Goal: Task Accomplishment & Management: Complete application form

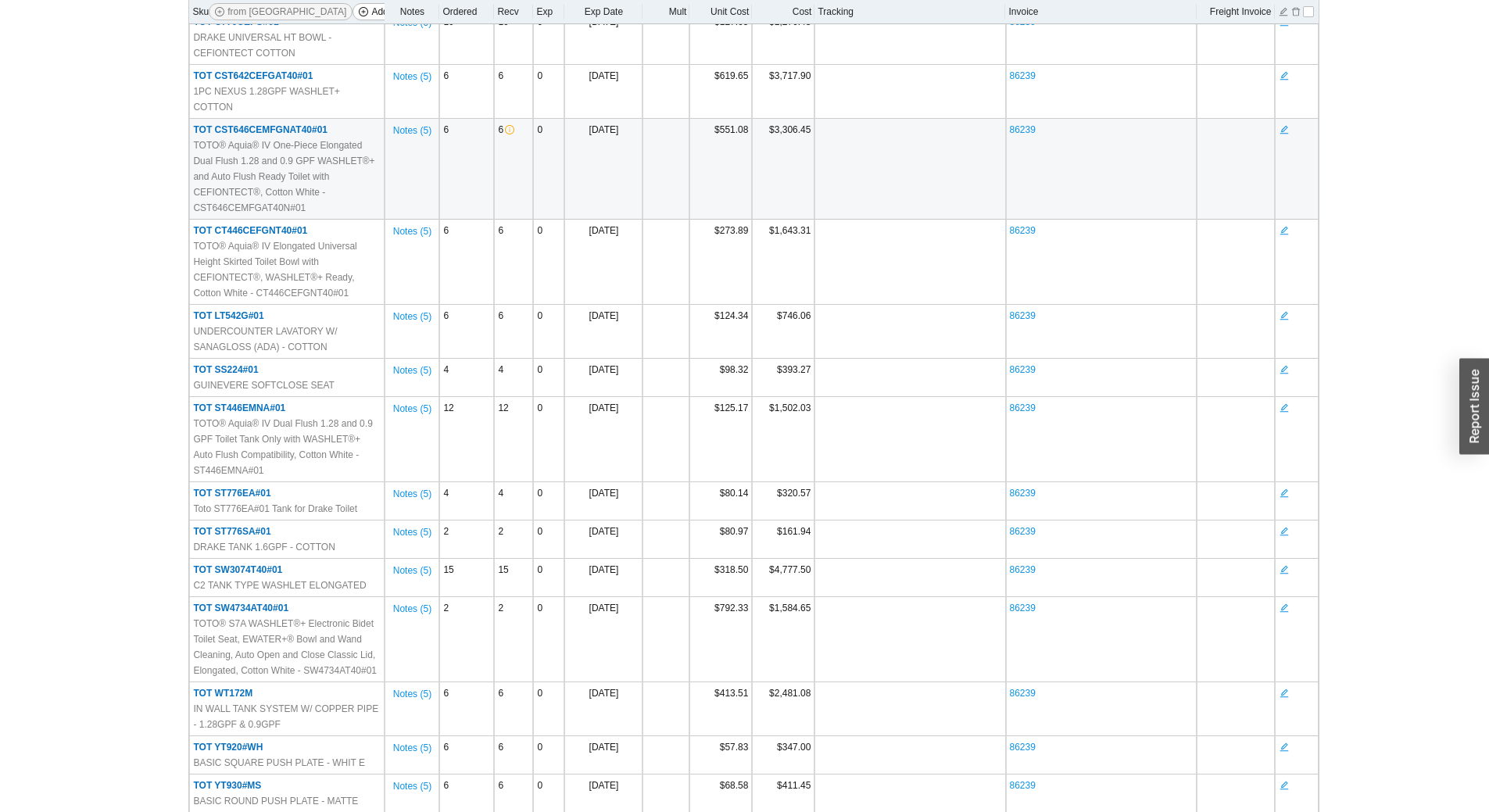
scroll to position [391, 0]
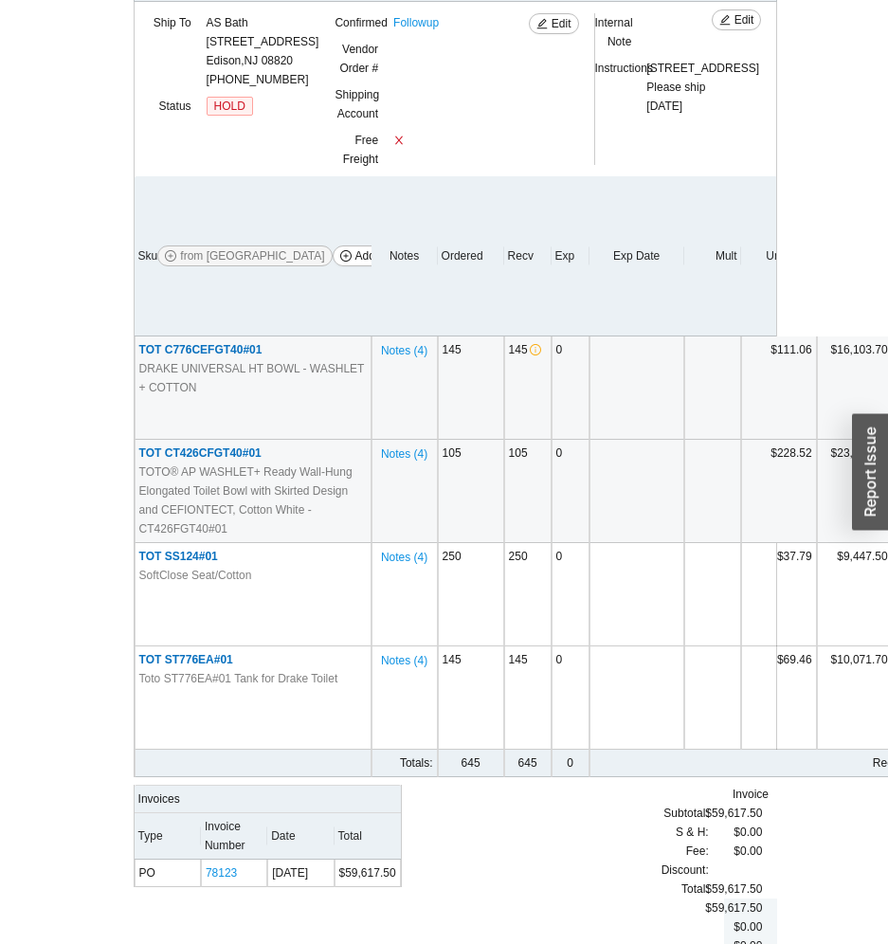
scroll to position [420, 0]
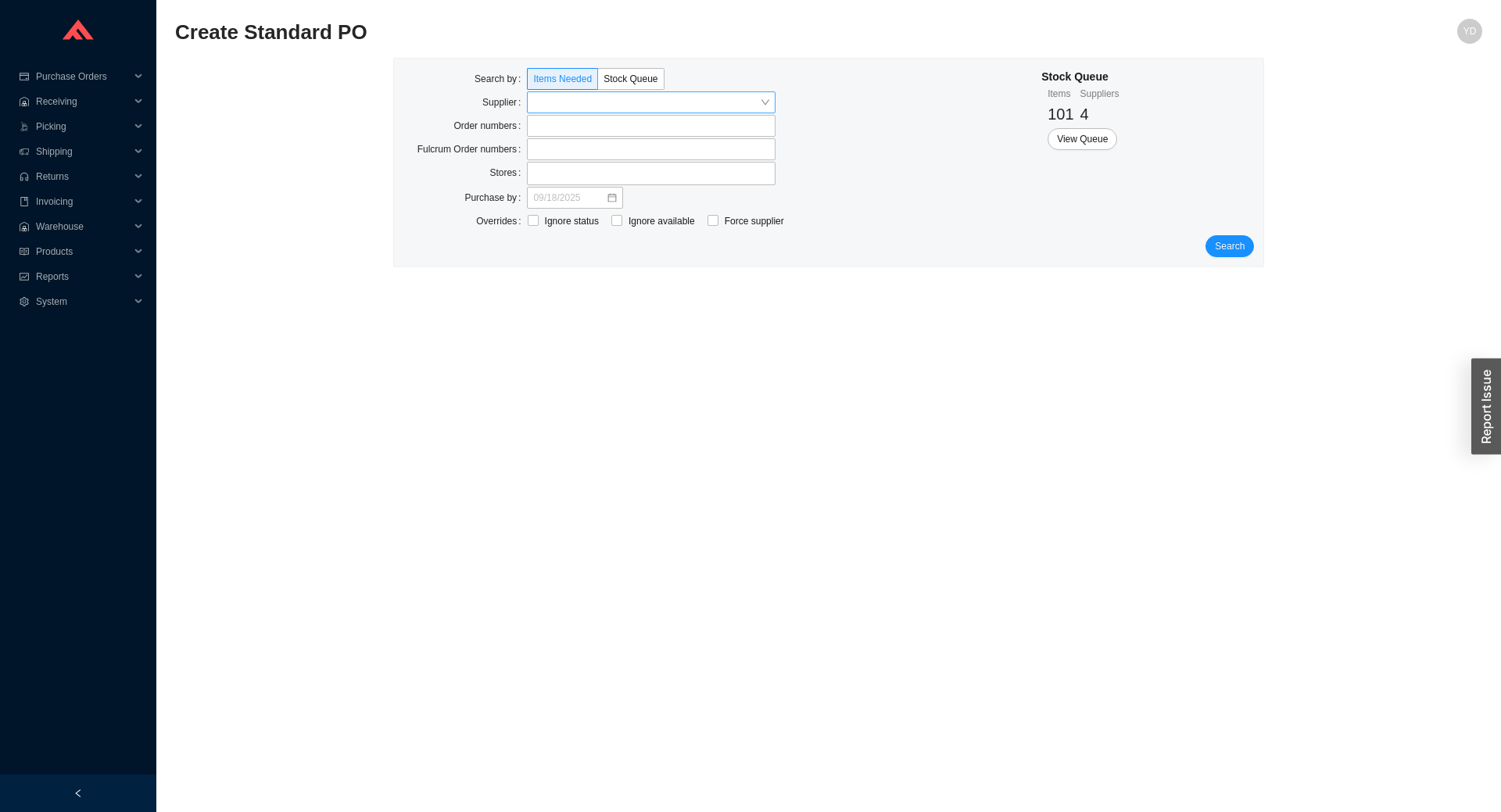
click at [572, 104] on input "search" at bounding box center [647, 102] width 227 height 21
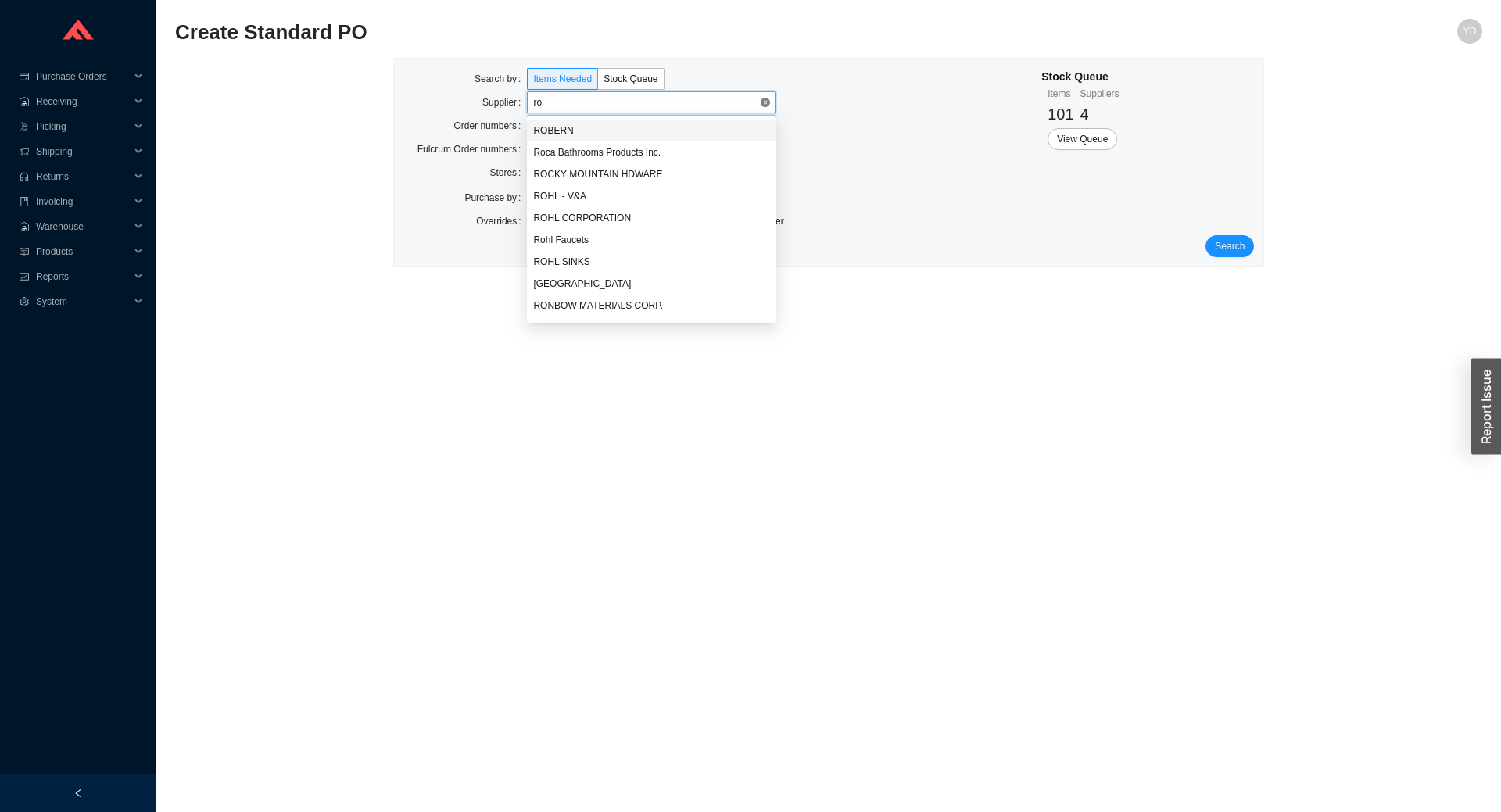
type input "roh"
click at [615, 146] on div "ROHL CORPORATION" at bounding box center [652, 152] width 236 height 14
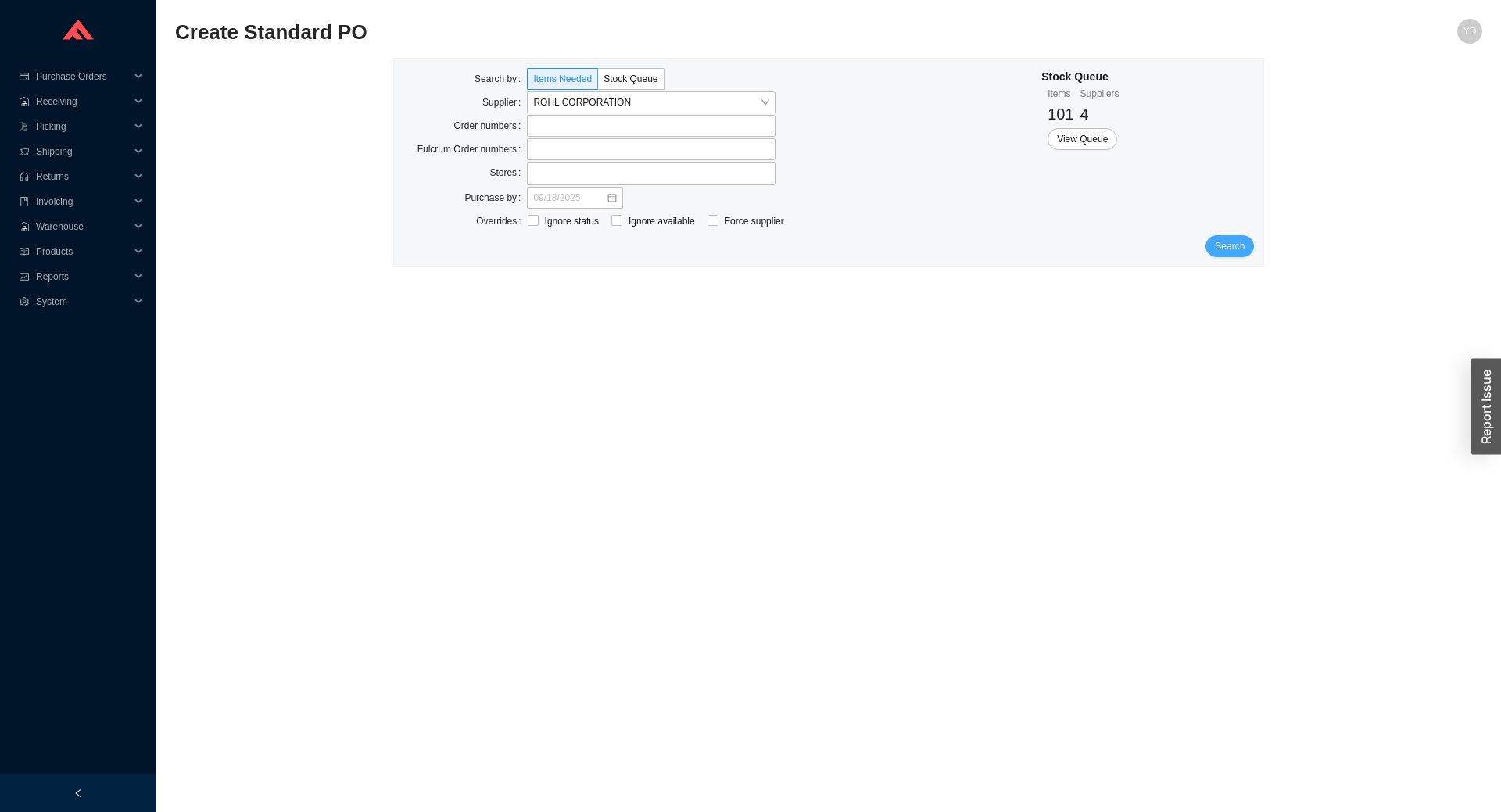
click at [1224, 251] on span "Search" at bounding box center [1230, 246] width 30 height 16
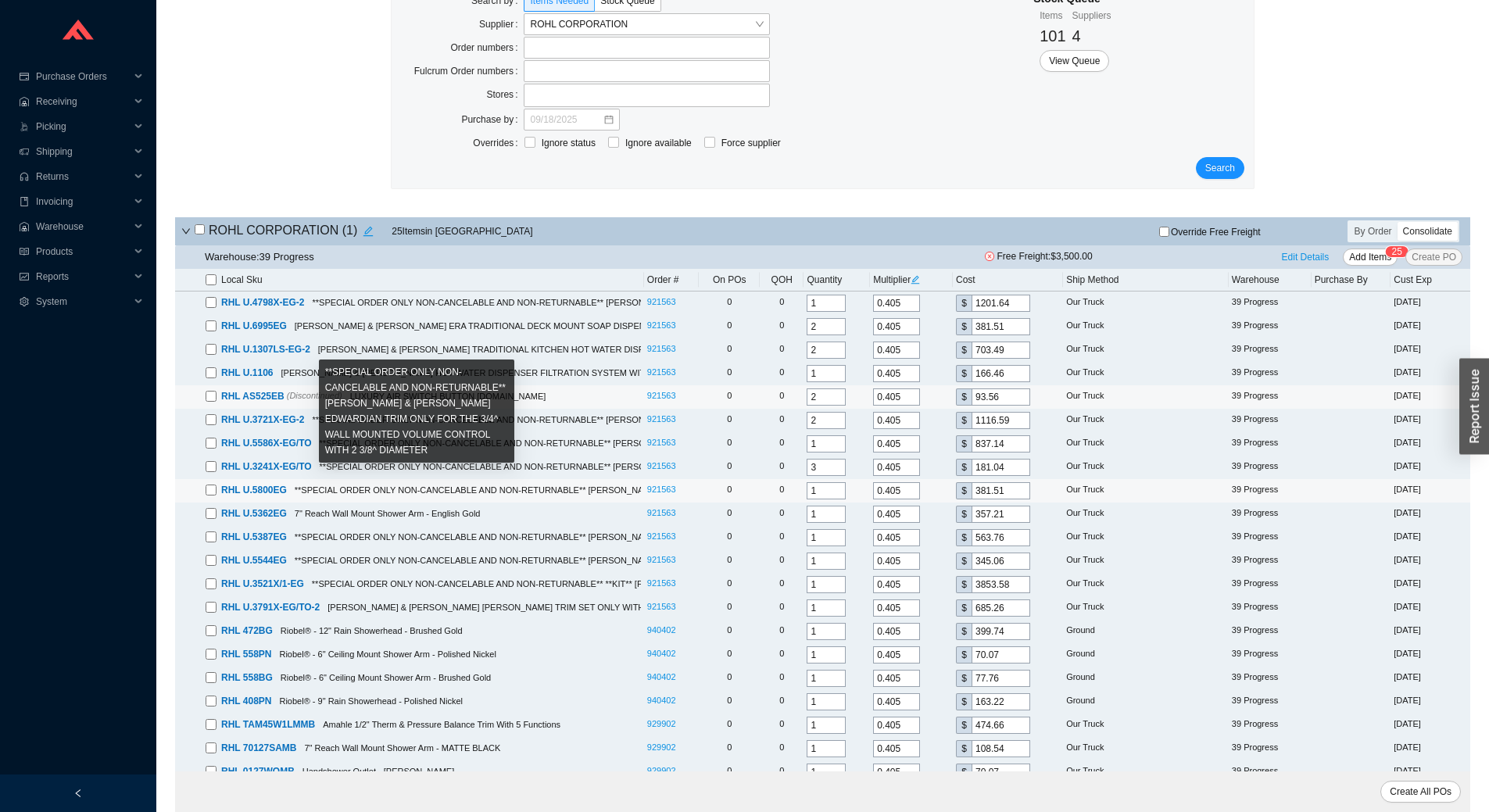
scroll to position [157, 0]
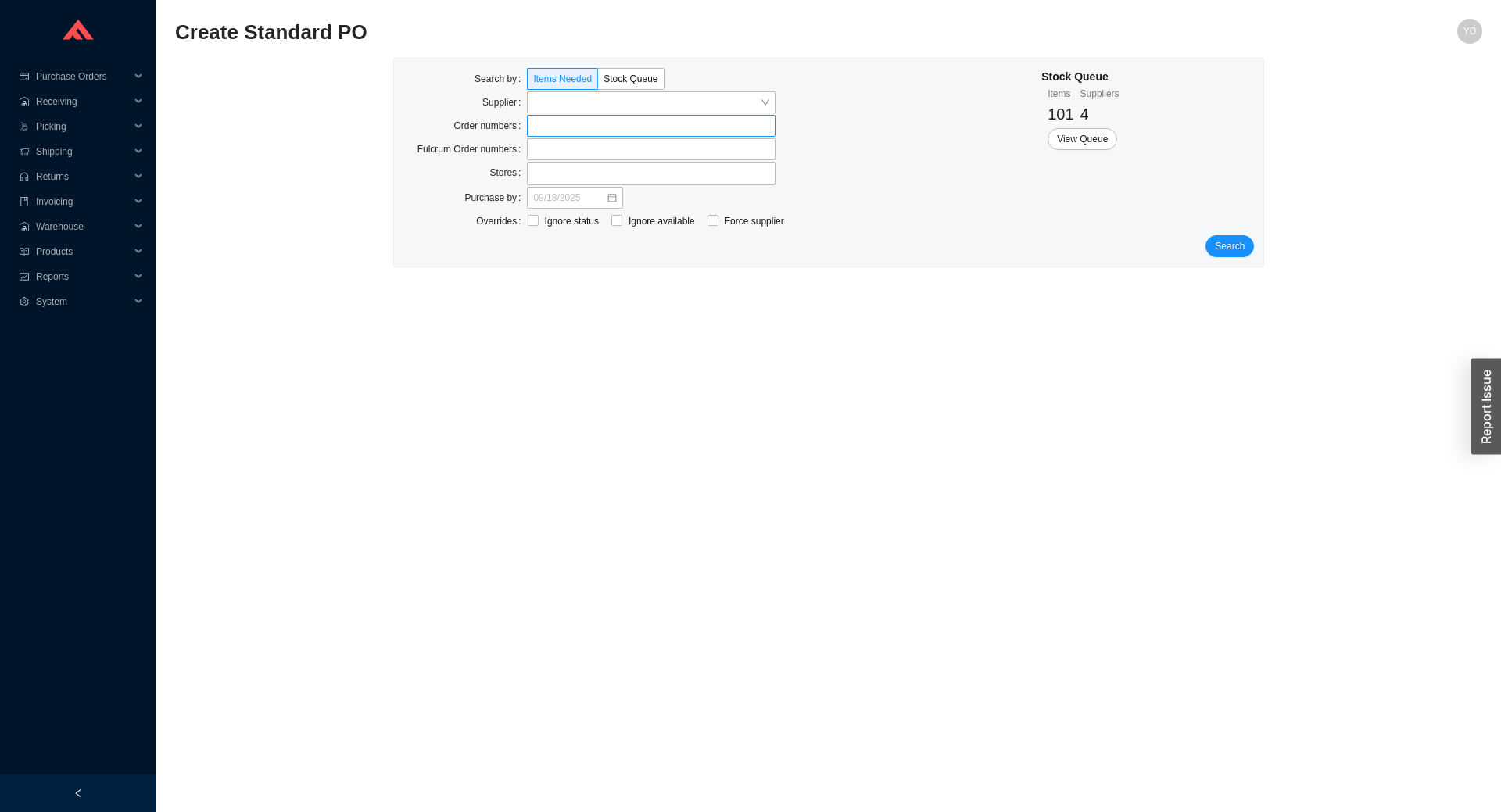
click at [542, 129] on label at bounding box center [651, 125] width 248 height 22
click at [540, 129] on input at bounding box center [534, 125] width 11 height 17
type input "939635"
click at [1228, 250] on span "Search" at bounding box center [1230, 247] width 30 height 16
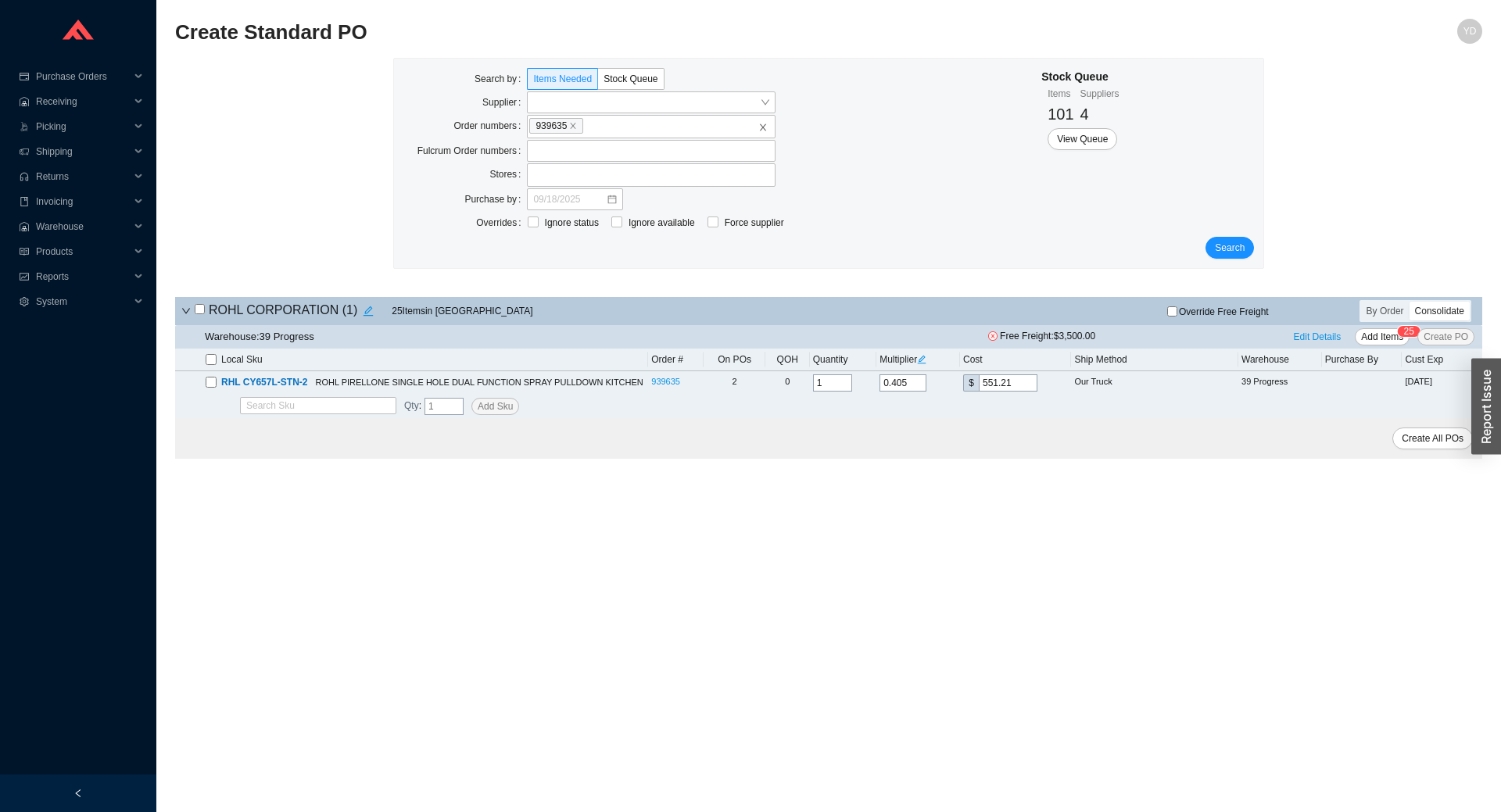
click at [214, 360] on input "checkbox" at bounding box center [210, 359] width 11 height 11
checkbox input "true"
click at [921, 381] on input "0.405" at bounding box center [903, 383] width 47 height 17
type input "0.40"
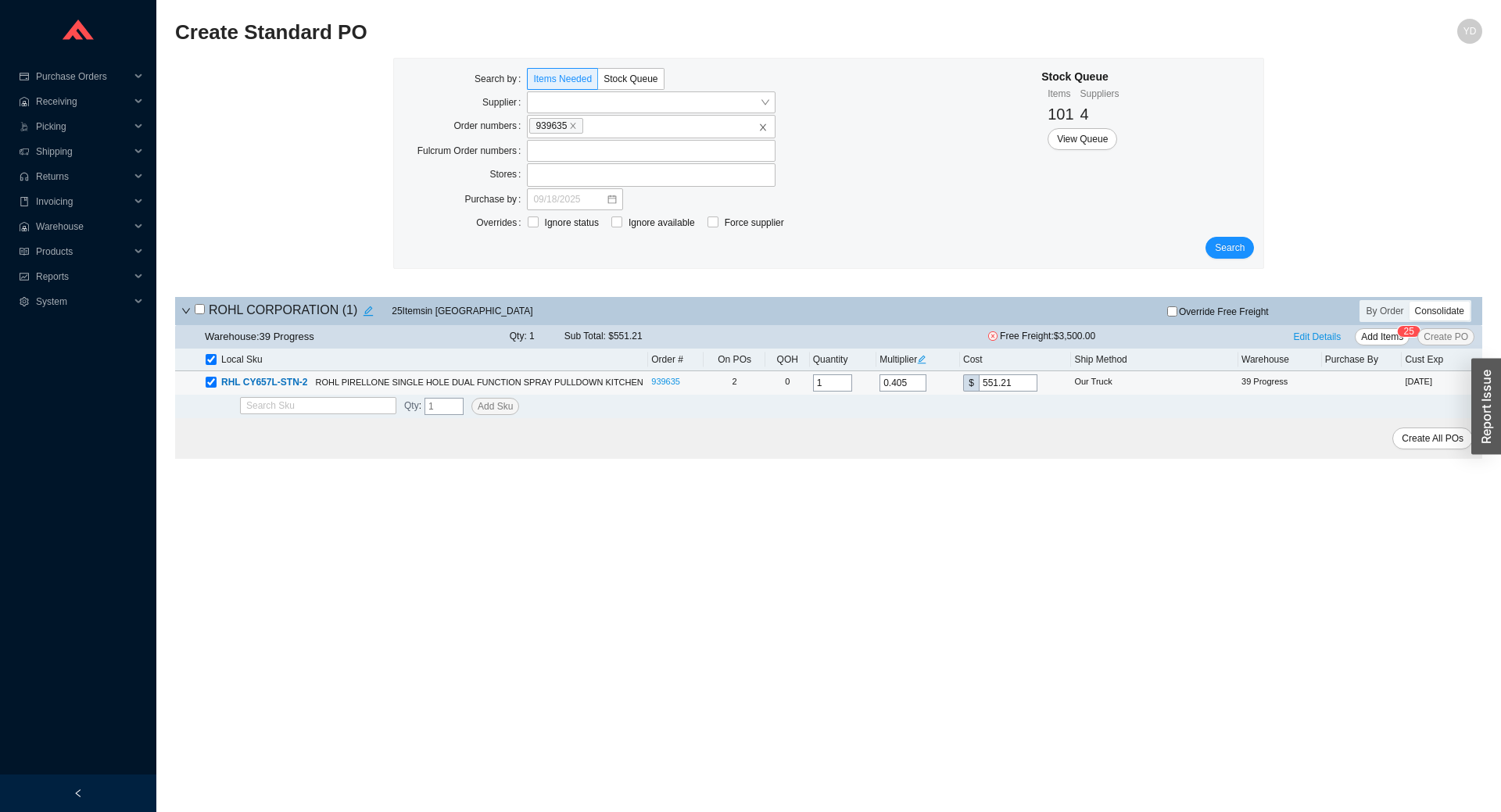
type input "544.4"
type input "0."
type input "0"
type input "0.7"
type input "952.7"
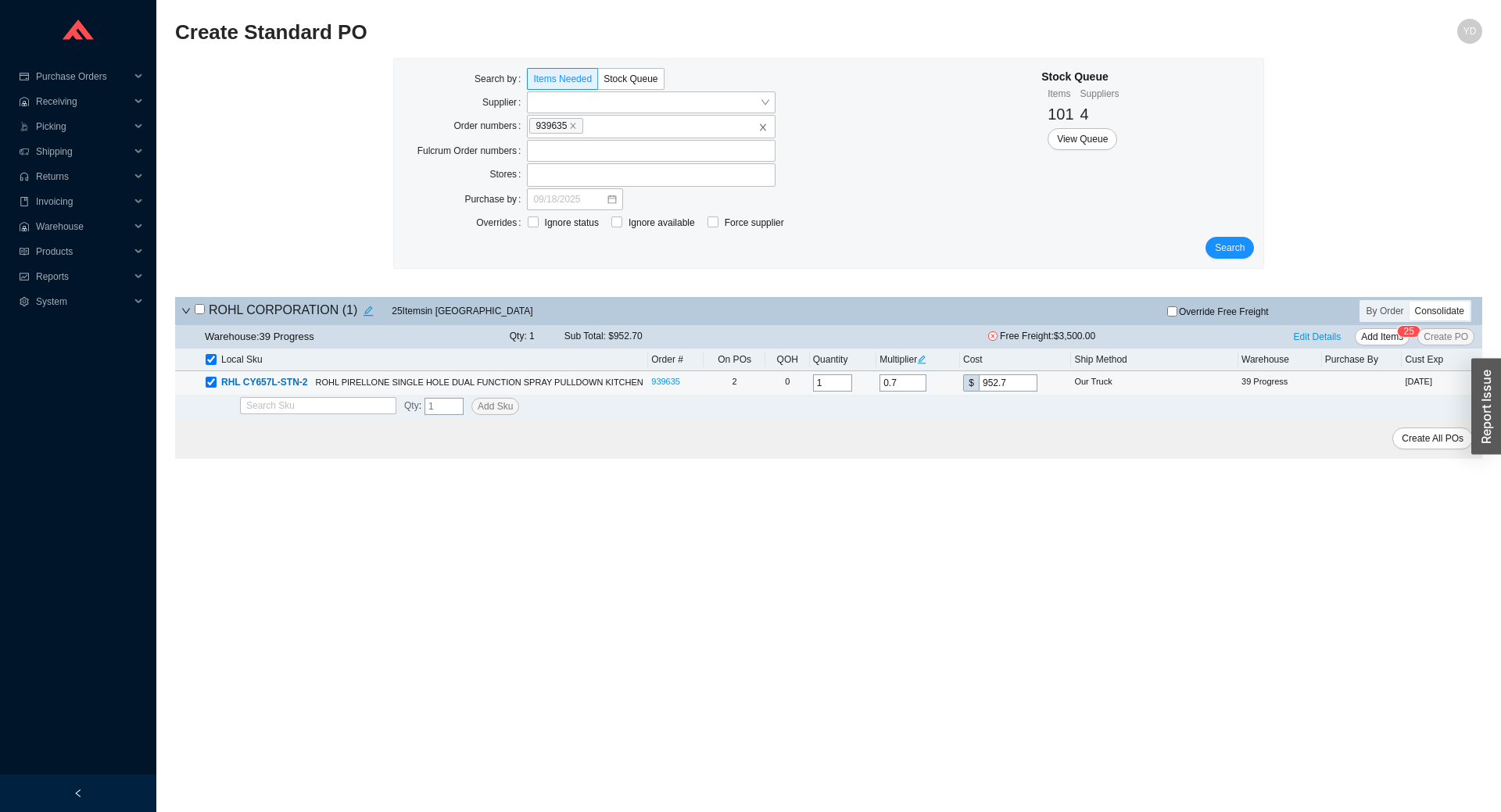
type input "0.75"
type input "1020.75"
click at [956, 458] on div "Create All POs" at bounding box center [828, 438] width 1307 height 40
click at [906, 382] on input "0.75" at bounding box center [903, 383] width 47 height 17
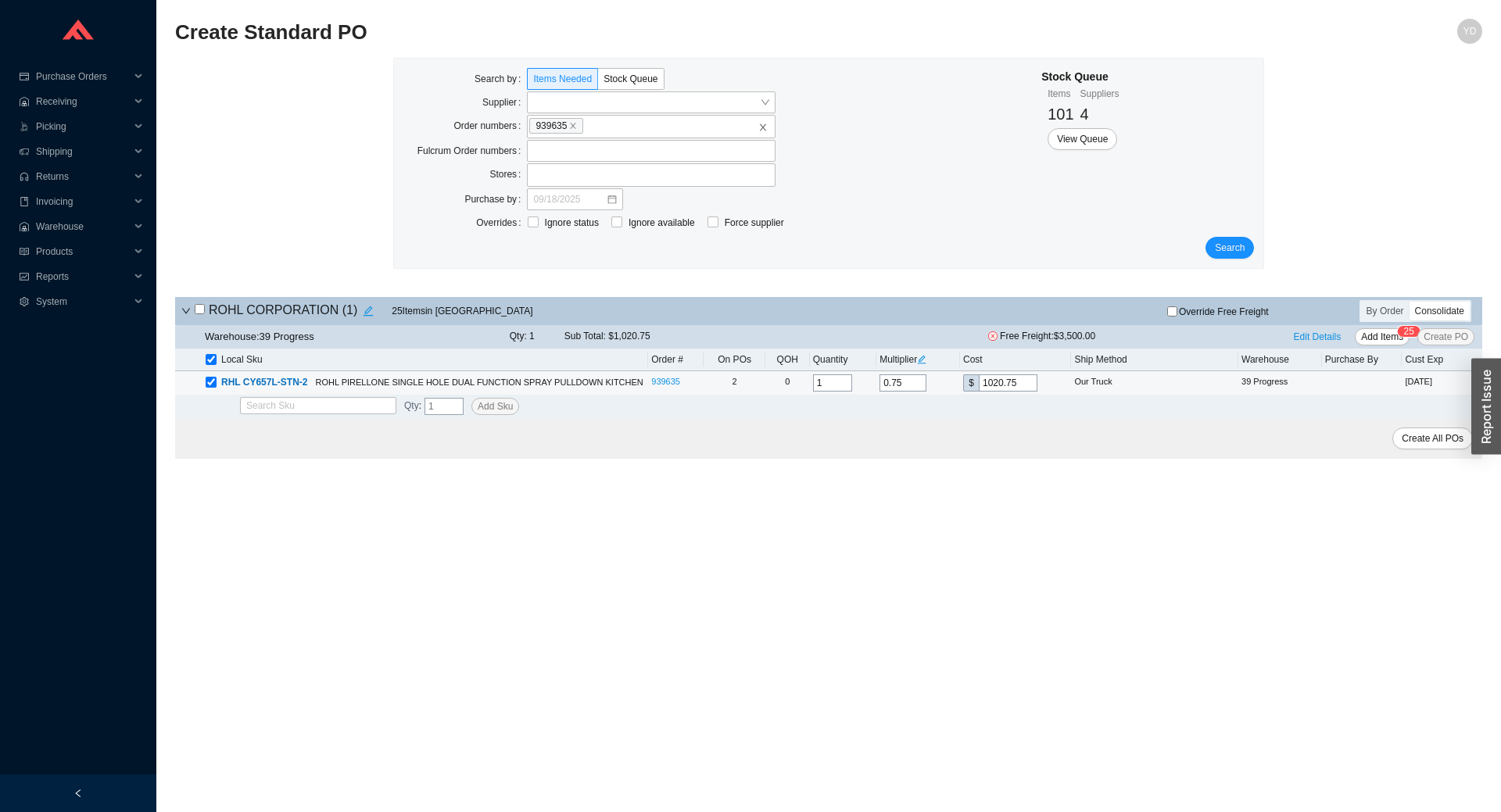
type input "."
type input "0"
type input ".2"
type input "272.2"
type input ".25"
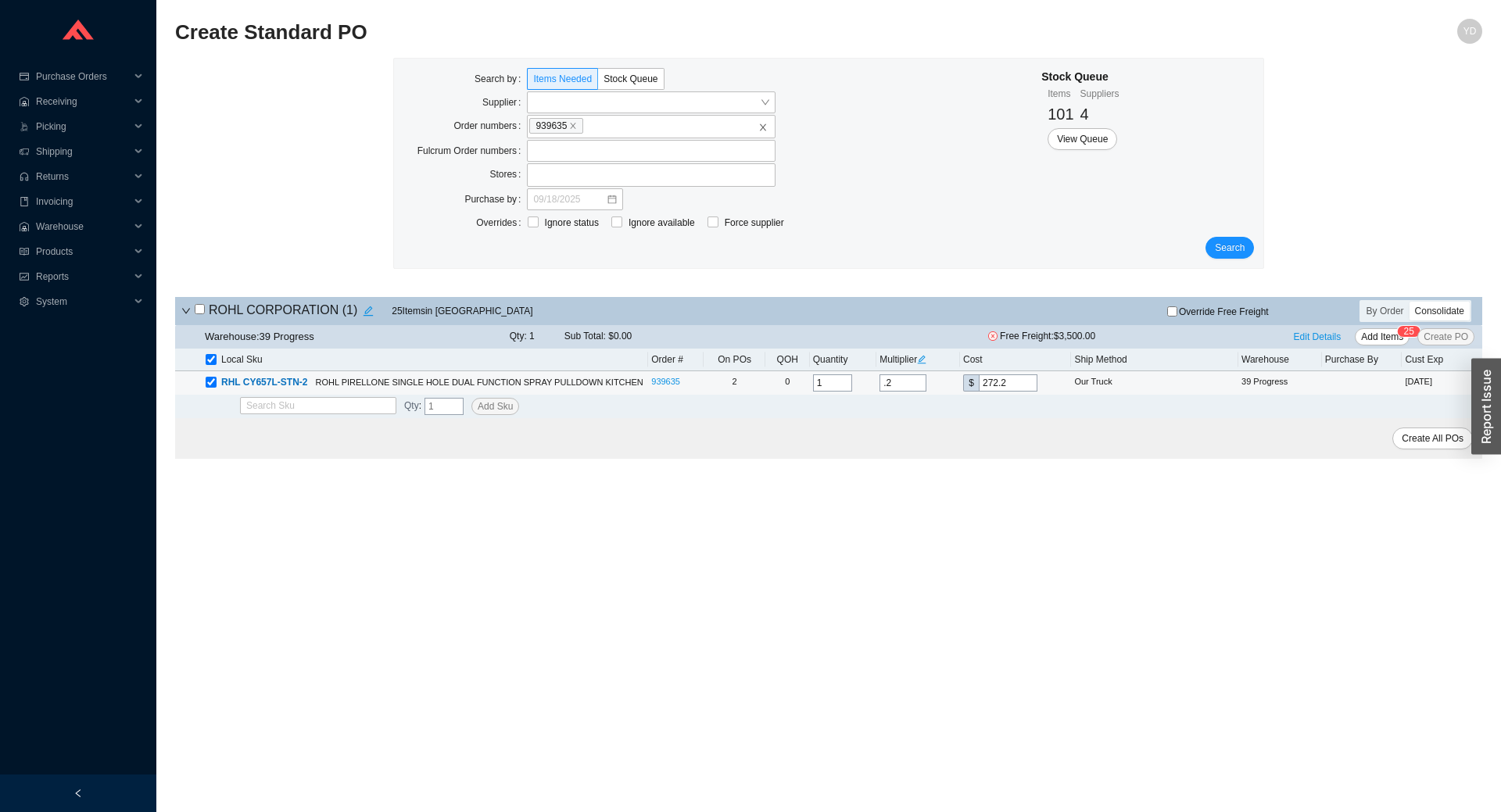
type input "340.25"
type input ".25"
click at [955, 516] on main "Create Standard PO YD Search by Items Needed Stock Queue Supplier Order numbers…" at bounding box center [828, 415] width 1307 height 793
click at [1301, 338] on span "Edit Details" at bounding box center [1318, 336] width 48 height 16
select select "6"
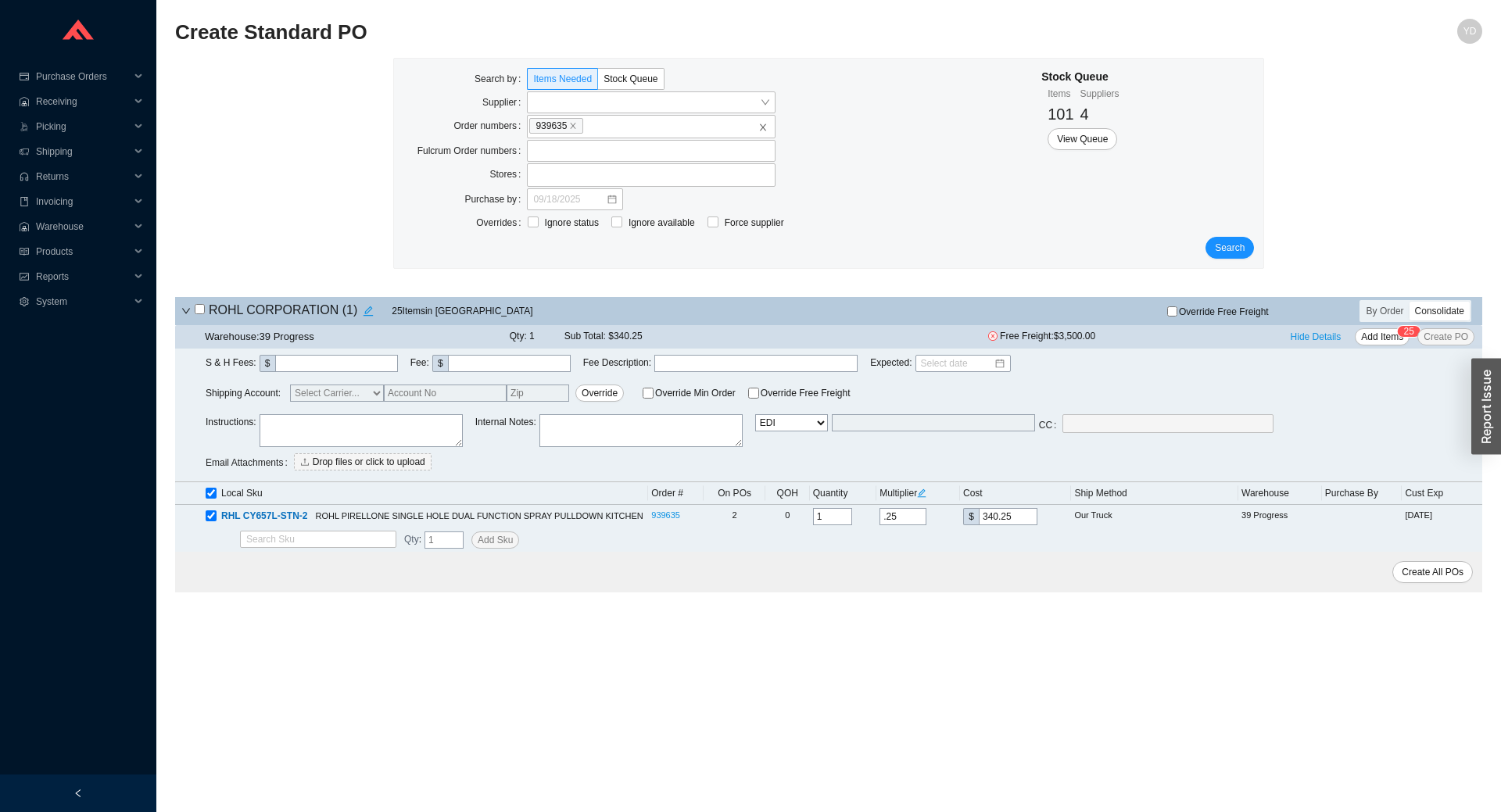
click at [360, 429] on textarea at bounding box center [361, 430] width 203 height 33
type textarea "Working Display"
click at [814, 428] on select "Email Email Buyer EDI Do Not Send" at bounding box center [792, 422] width 73 height 17
select select "4"
click at [755, 415] on select "Email Email Buyer EDI Do Not Send" at bounding box center [792, 422] width 73 height 17
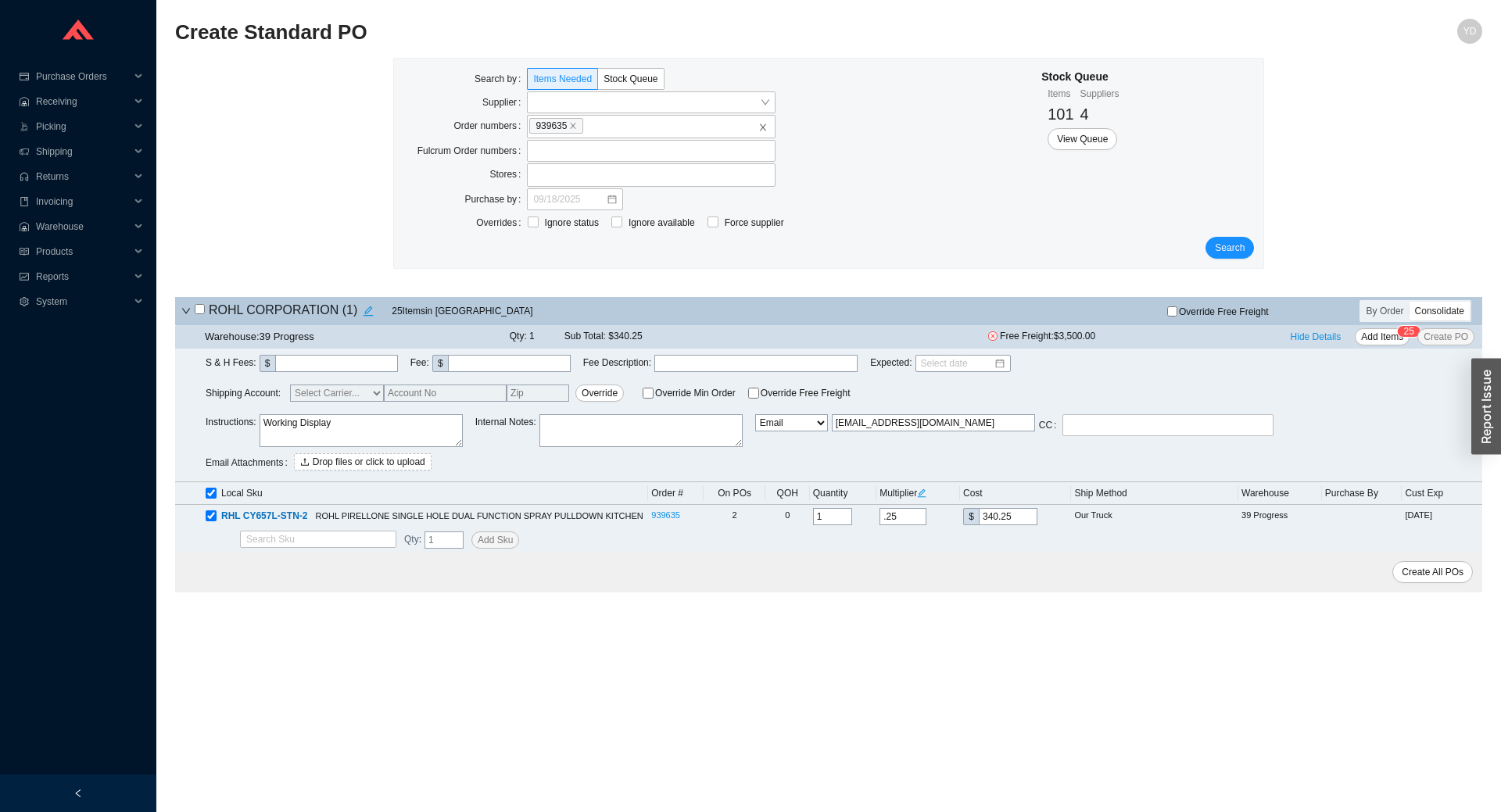
click at [886, 425] on input "Orders@houseofrohl.com" at bounding box center [934, 422] width 203 height 17
type input "yitz@homeandstone.com"
click at [1334, 441] on div "Instructions : Working Display Internal Notes : Email Email Buyer EDI Do Not Se…" at bounding box center [844, 444] width 1277 height 61
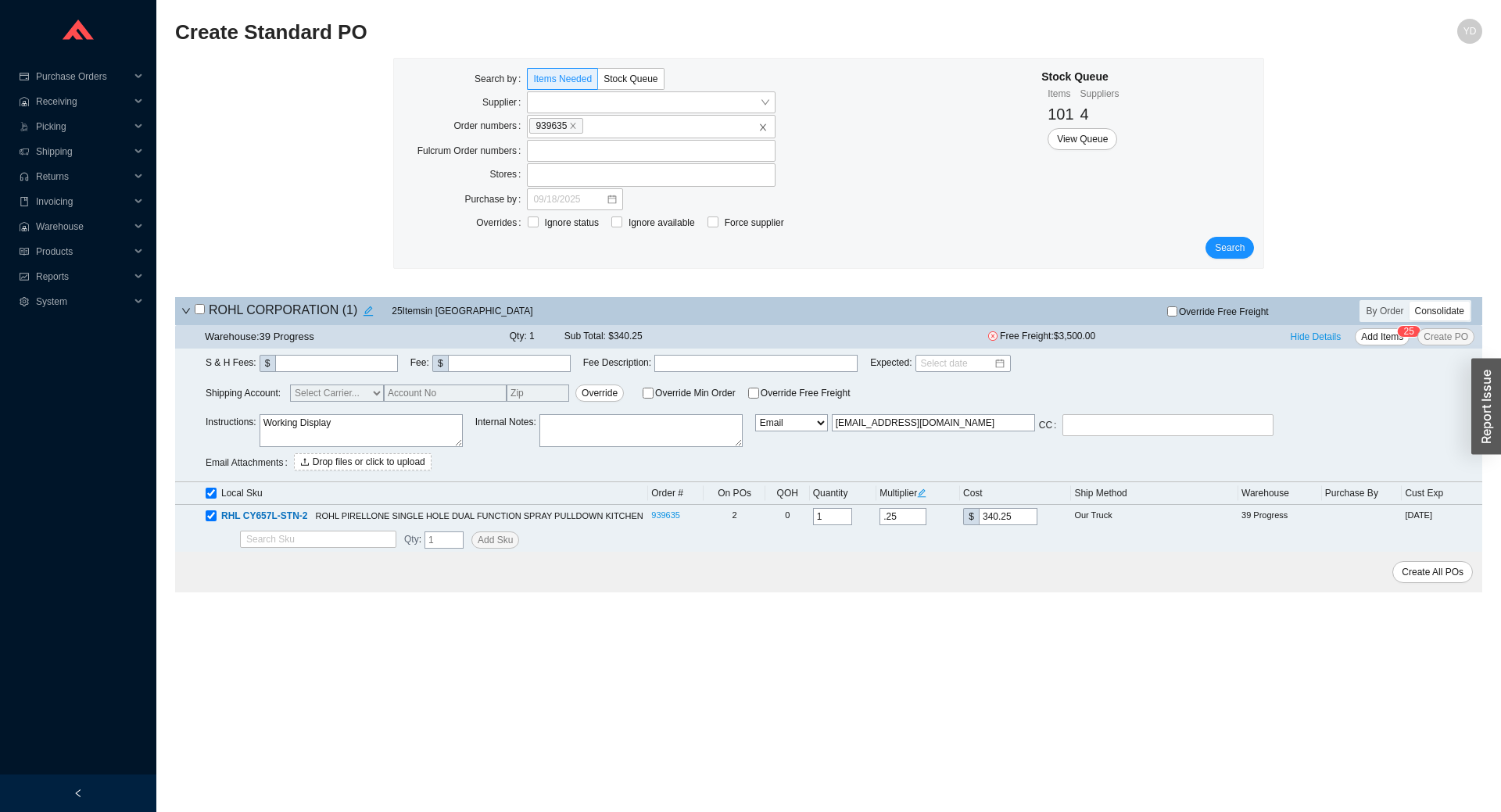
click at [198, 311] on input "checkbox" at bounding box center [200, 309] width 10 height 10
checkbox input "true"
click at [1176, 311] on input "Override Free Freight" at bounding box center [1172, 312] width 10 height 10
checkbox input "true"
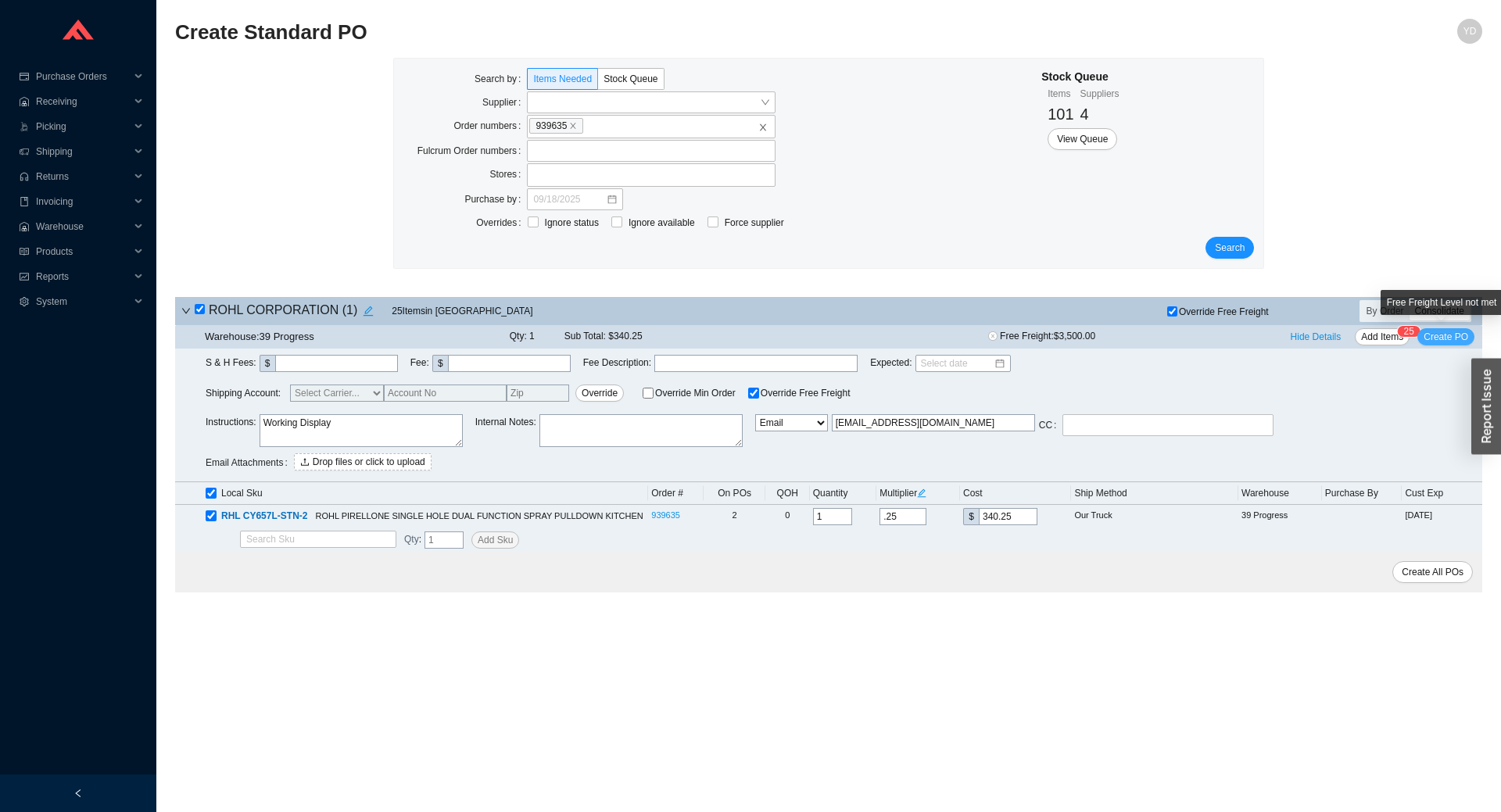
click at [1453, 341] on span "Create PO" at bounding box center [1446, 336] width 45 height 16
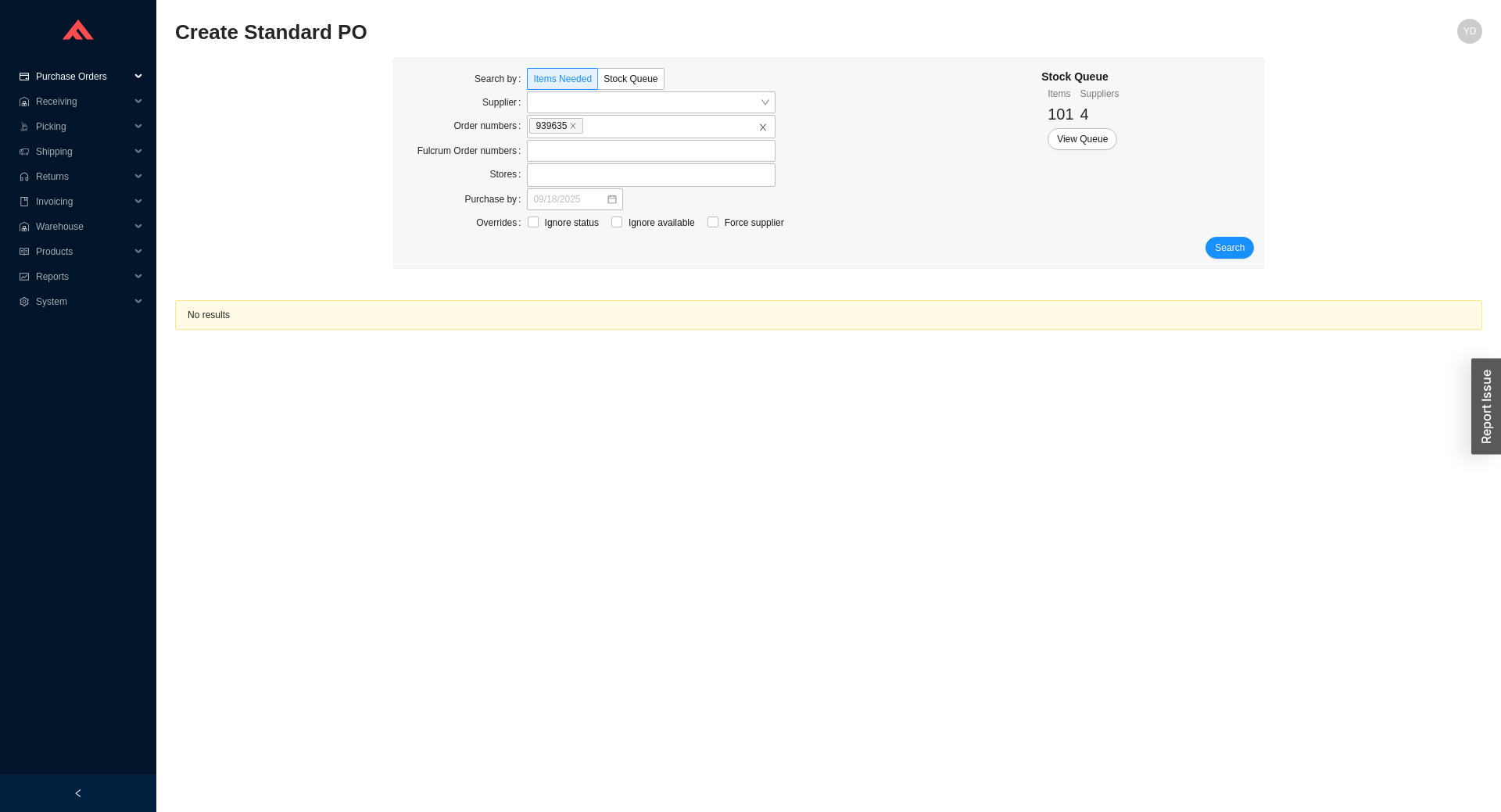
click at [77, 80] on span "Purchase Orders" at bounding box center [83, 77] width 94 height 25
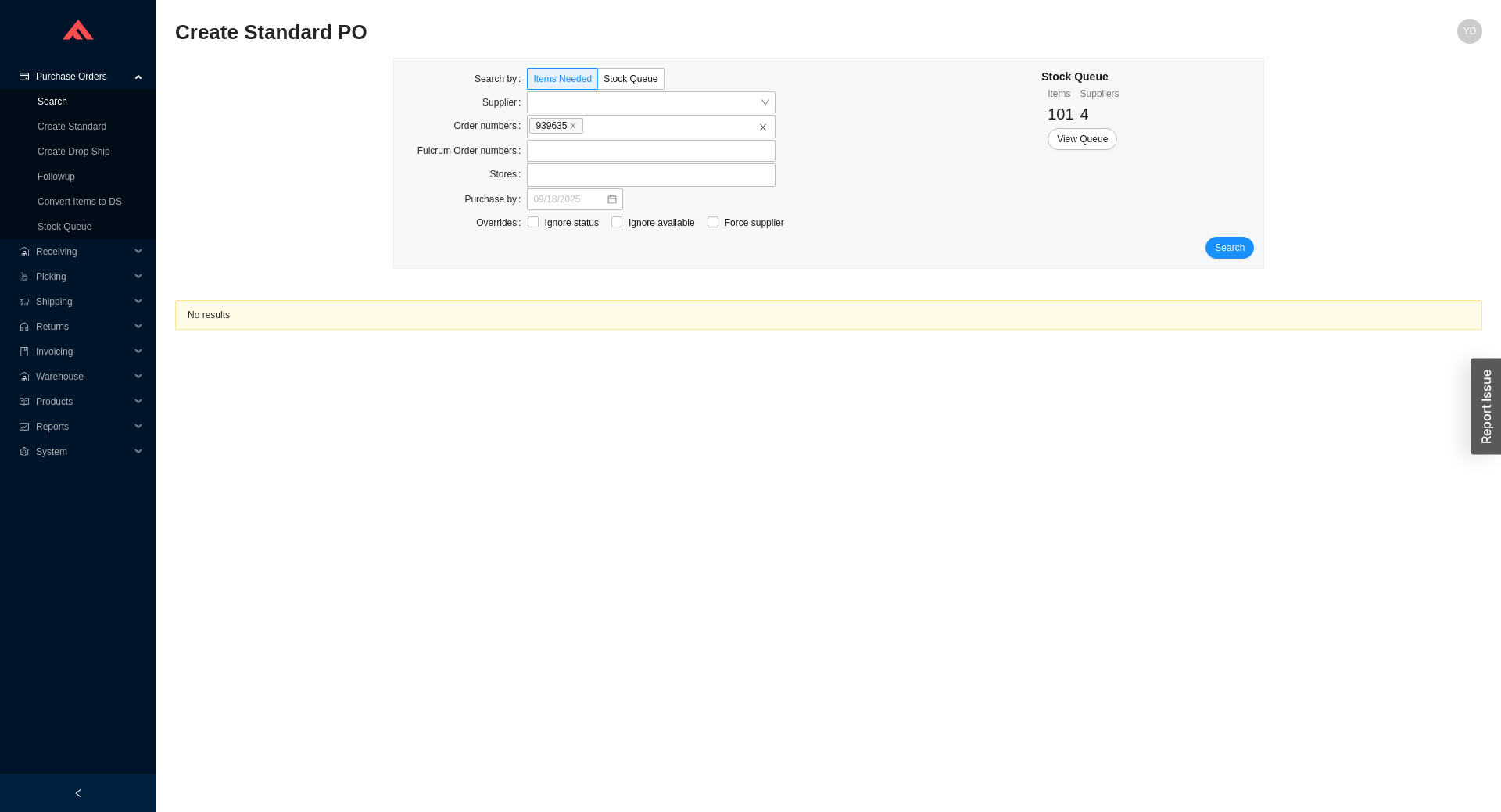
click at [68, 106] on link "Search" at bounding box center [53, 101] width 30 height 11
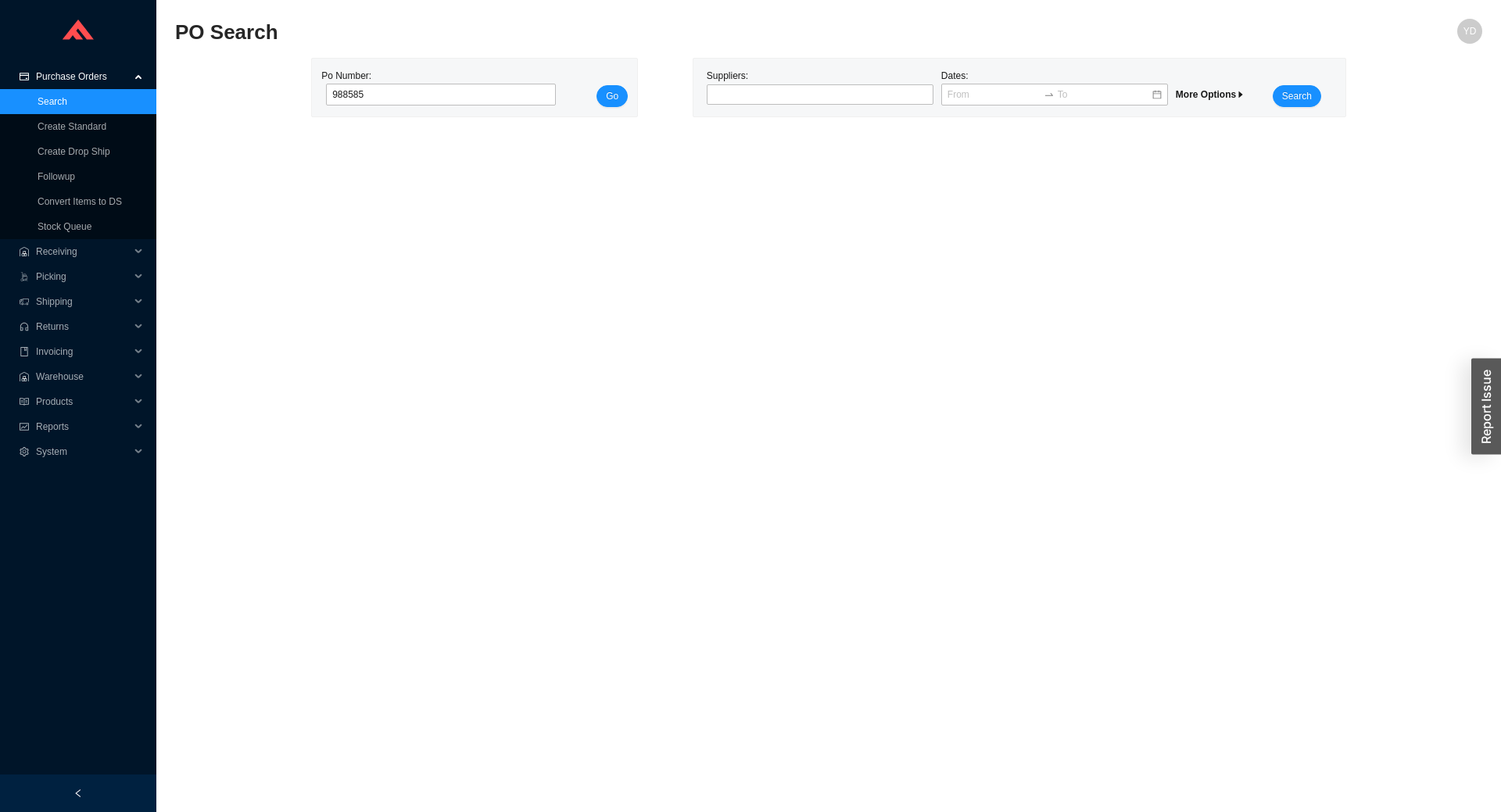
type input "988585"
click at [596, 85] on button "Go" at bounding box center [612, 96] width 31 height 22
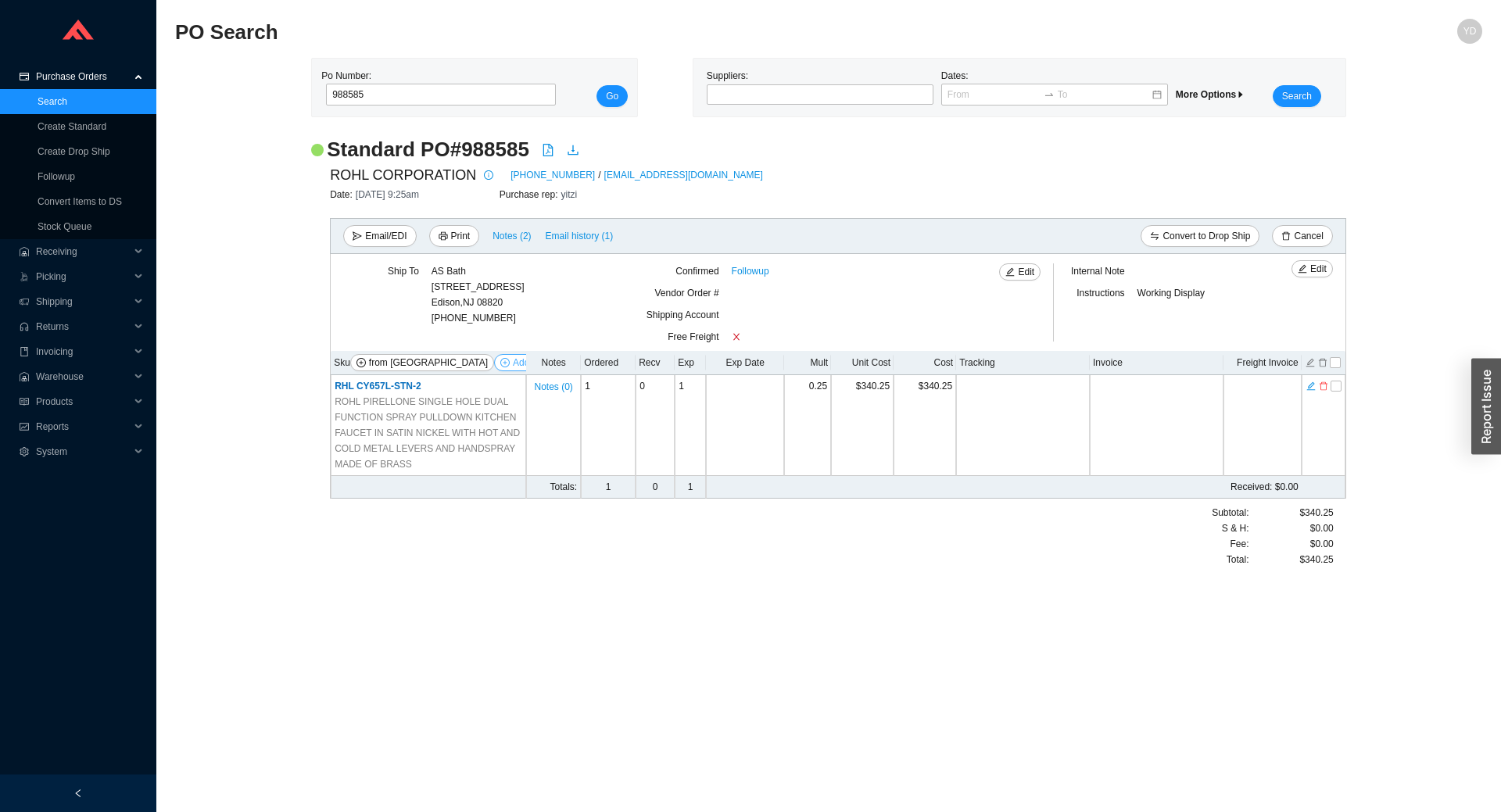
click at [513, 363] on span "Add Items" at bounding box center [534, 362] width 42 height 16
select select "6"
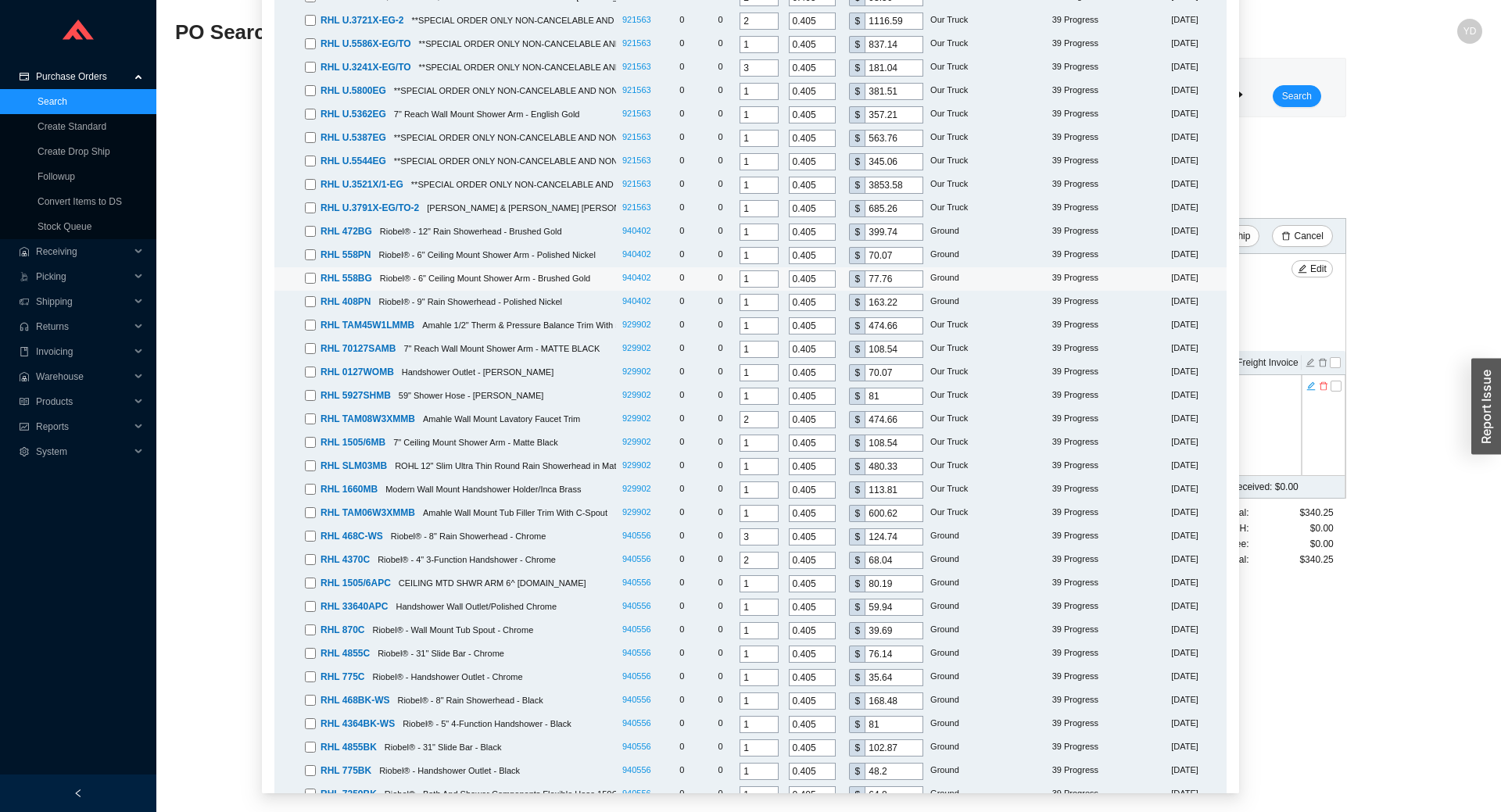
scroll to position [752, 0]
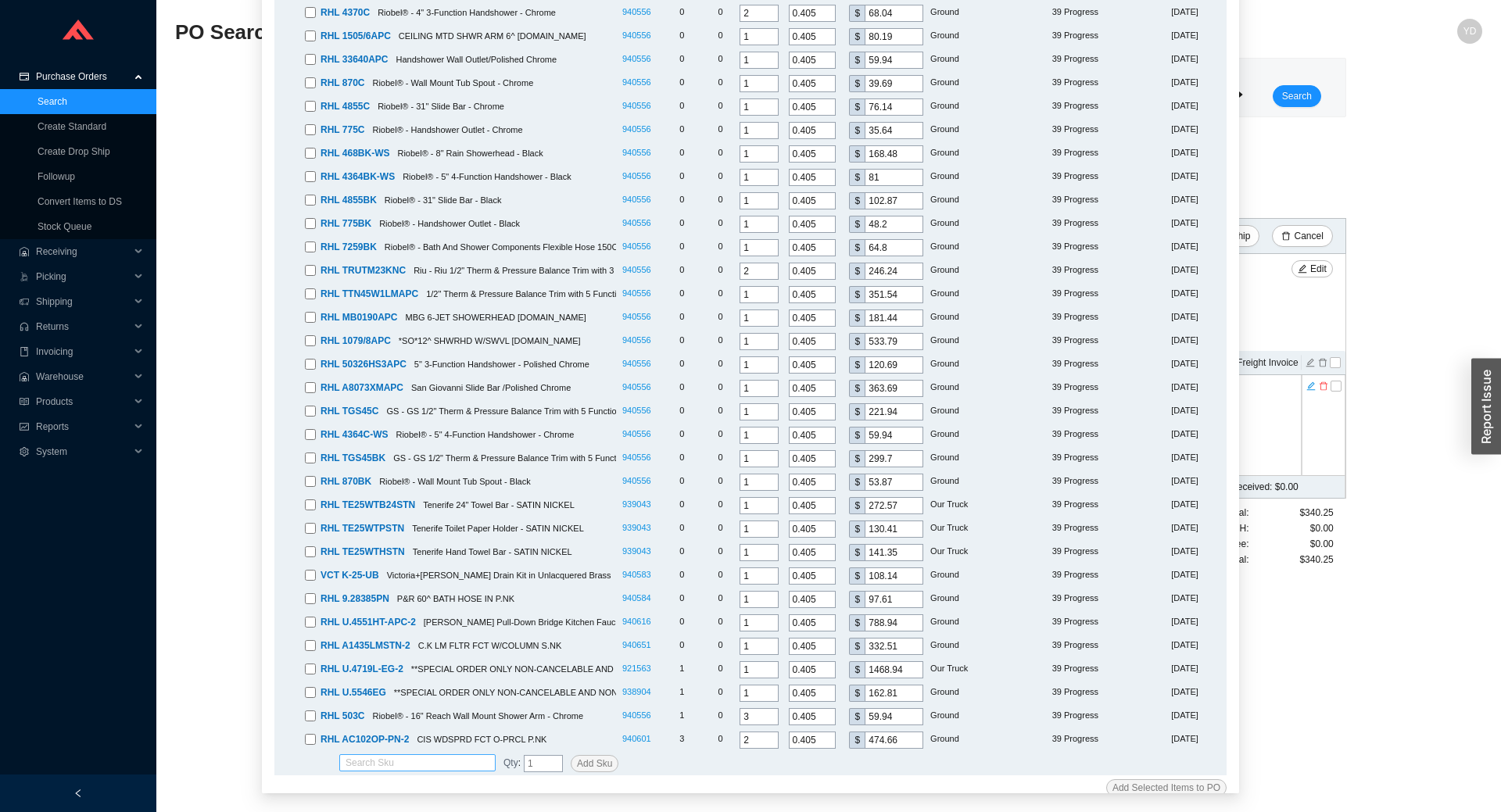
click at [399, 755] on input "search" at bounding box center [417, 763] width 144 height 16
click at [391, 778] on span "CY657L-STN-2" at bounding box center [393, 772] width 64 height 11
type input "RHL CY657L-STN-2"
click at [577, 756] on span "Add Sku" at bounding box center [595, 763] width 35 height 16
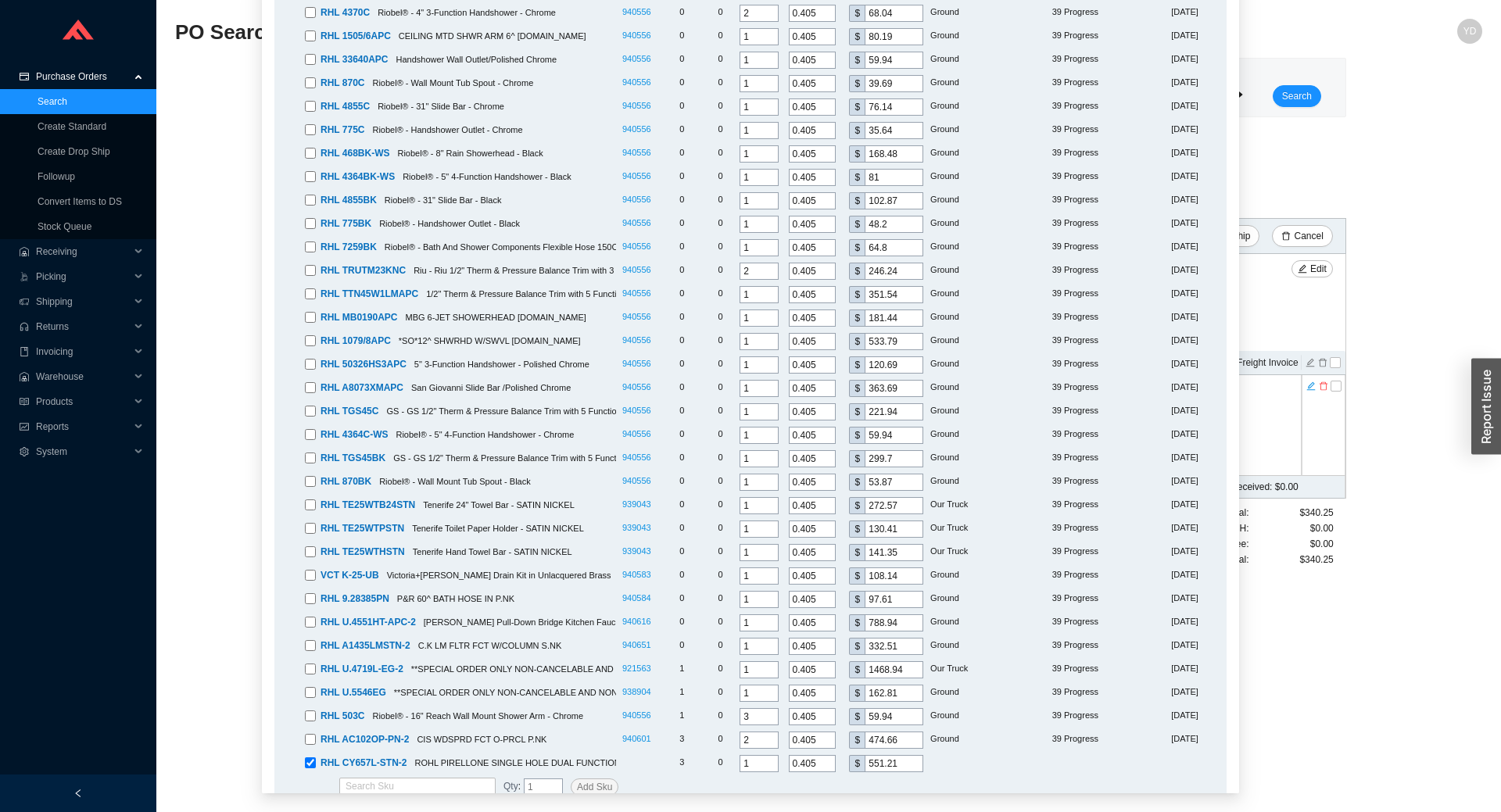
scroll to position [775, 0]
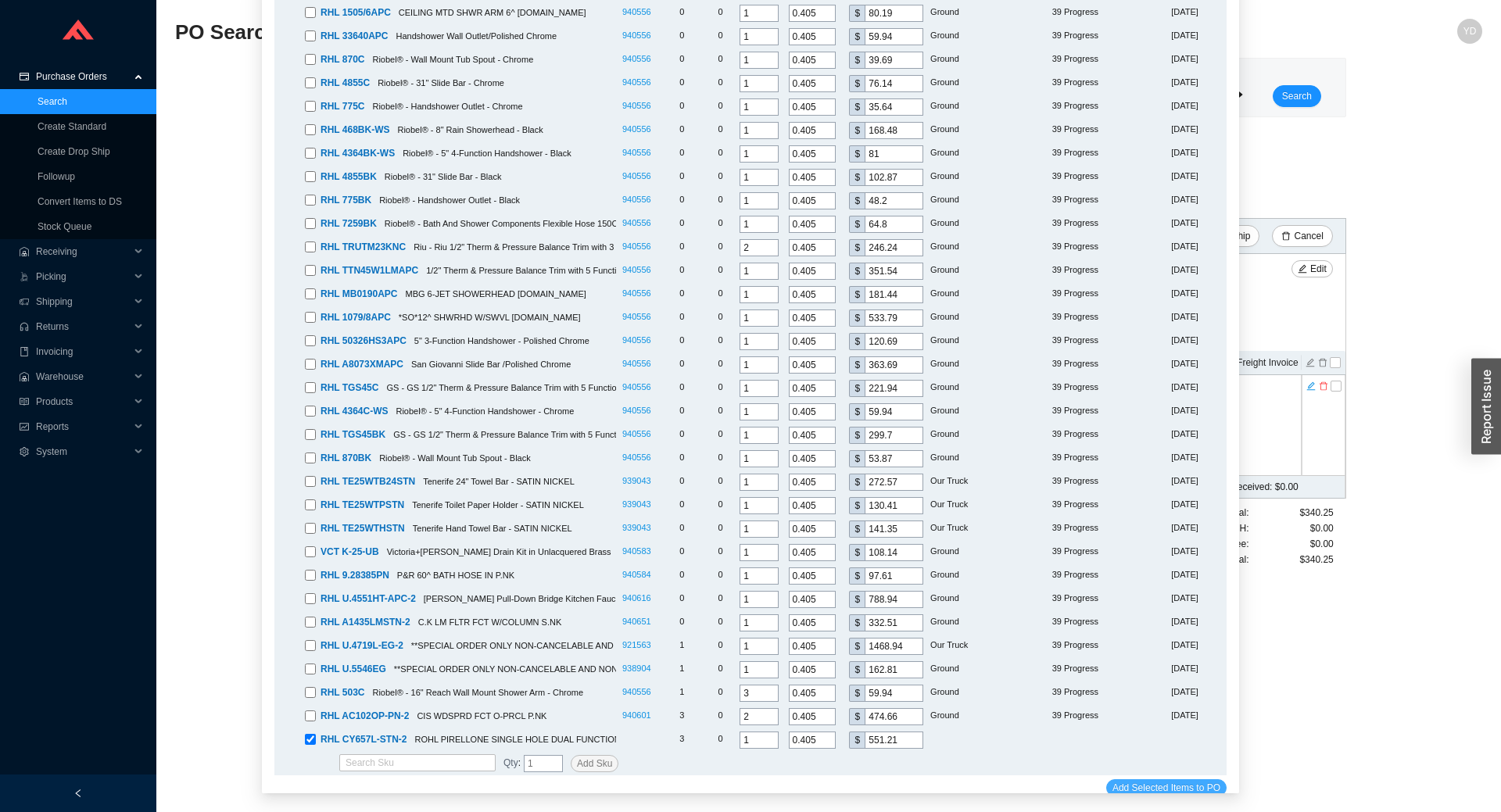
click at [1152, 780] on span "Add Selected Items to PO" at bounding box center [1166, 787] width 108 height 16
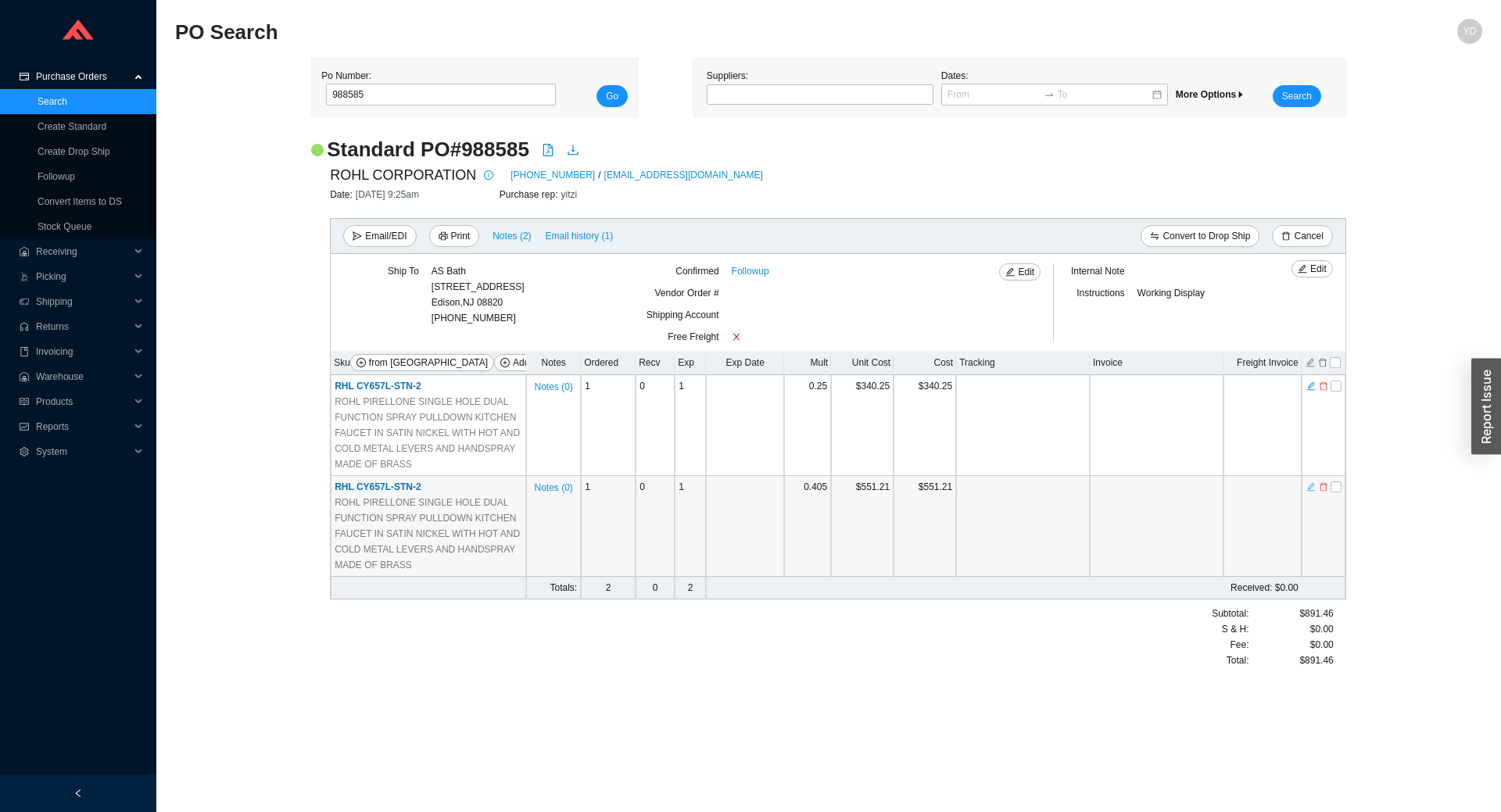
click at [1310, 491] on icon "edit" at bounding box center [1310, 487] width 8 height 8
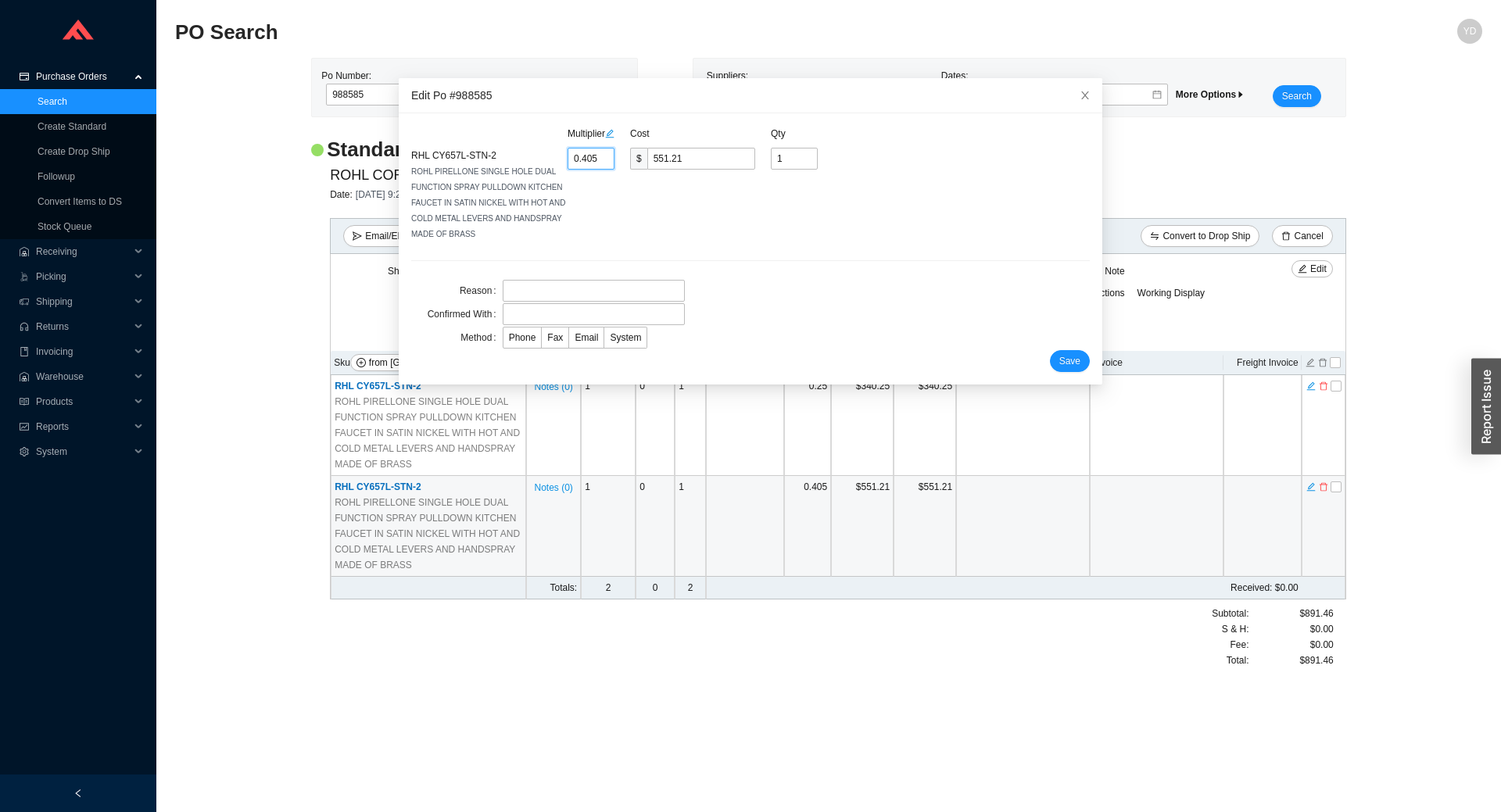
drag, startPoint x: 593, startPoint y: 160, endPoint x: 575, endPoint y: 162, distance: 18.1
click at [575, 162] on input "0.405" at bounding box center [591, 158] width 47 height 22
type input "0.2"
type input "272.2"
type input "0.25"
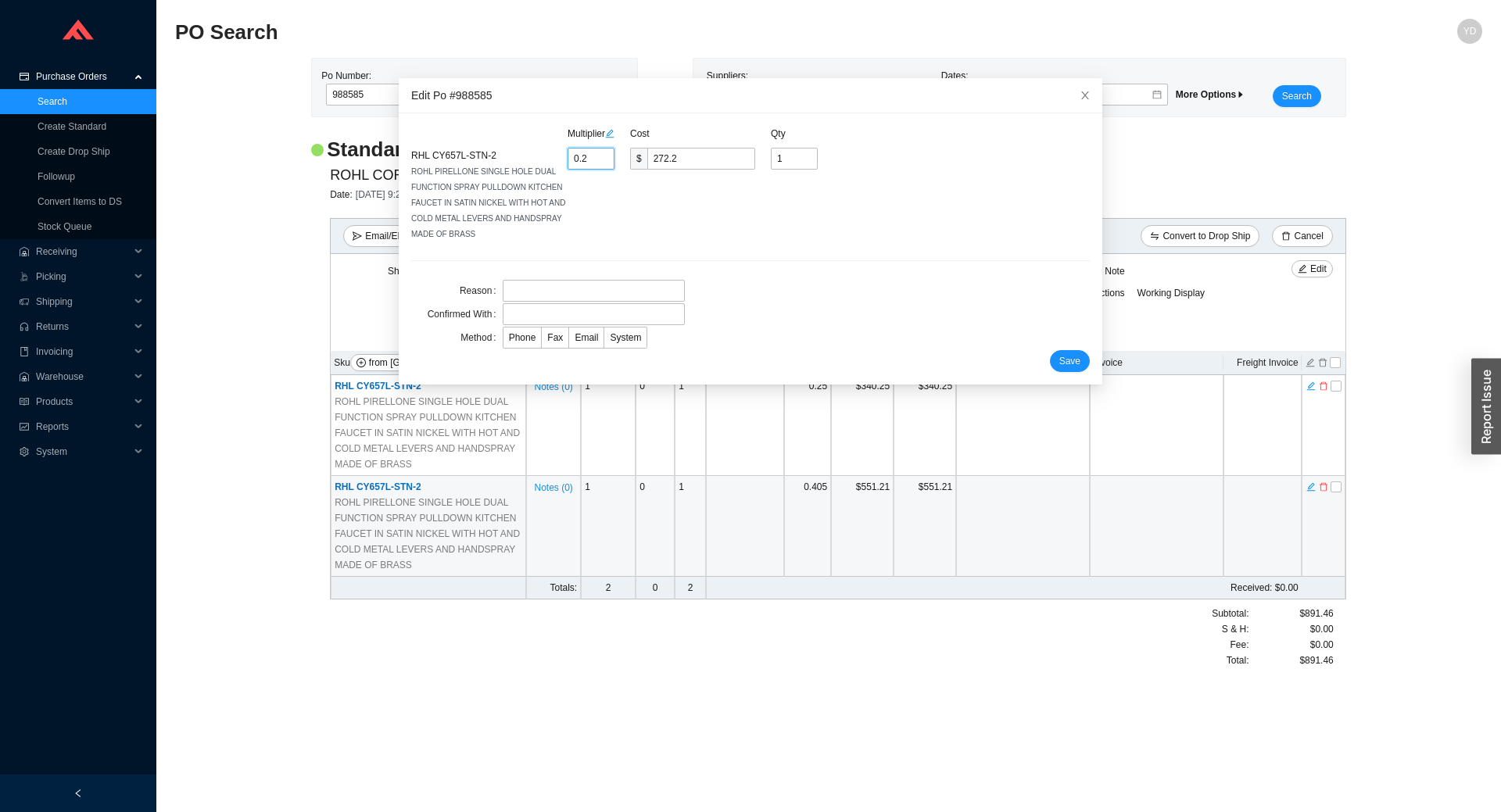
type input "340.25"
type input "0.25"
click at [1060, 365] on span "Save" at bounding box center [1070, 361] width 21 height 16
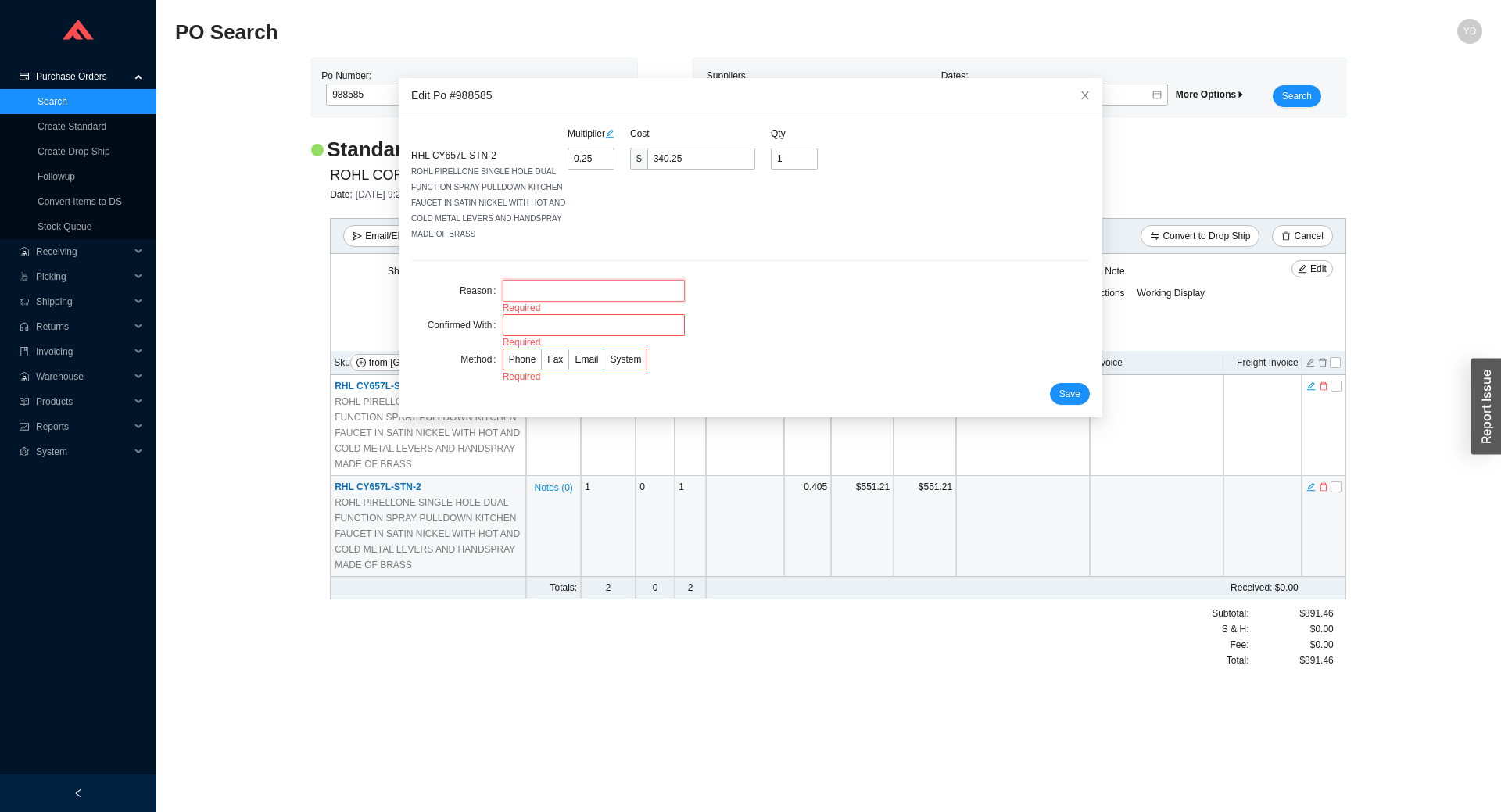
click at [596, 299] on input "text" at bounding box center [594, 290] width 182 height 22
type input "price"
click at [595, 319] on input "text" at bounding box center [594, 314] width 182 height 22
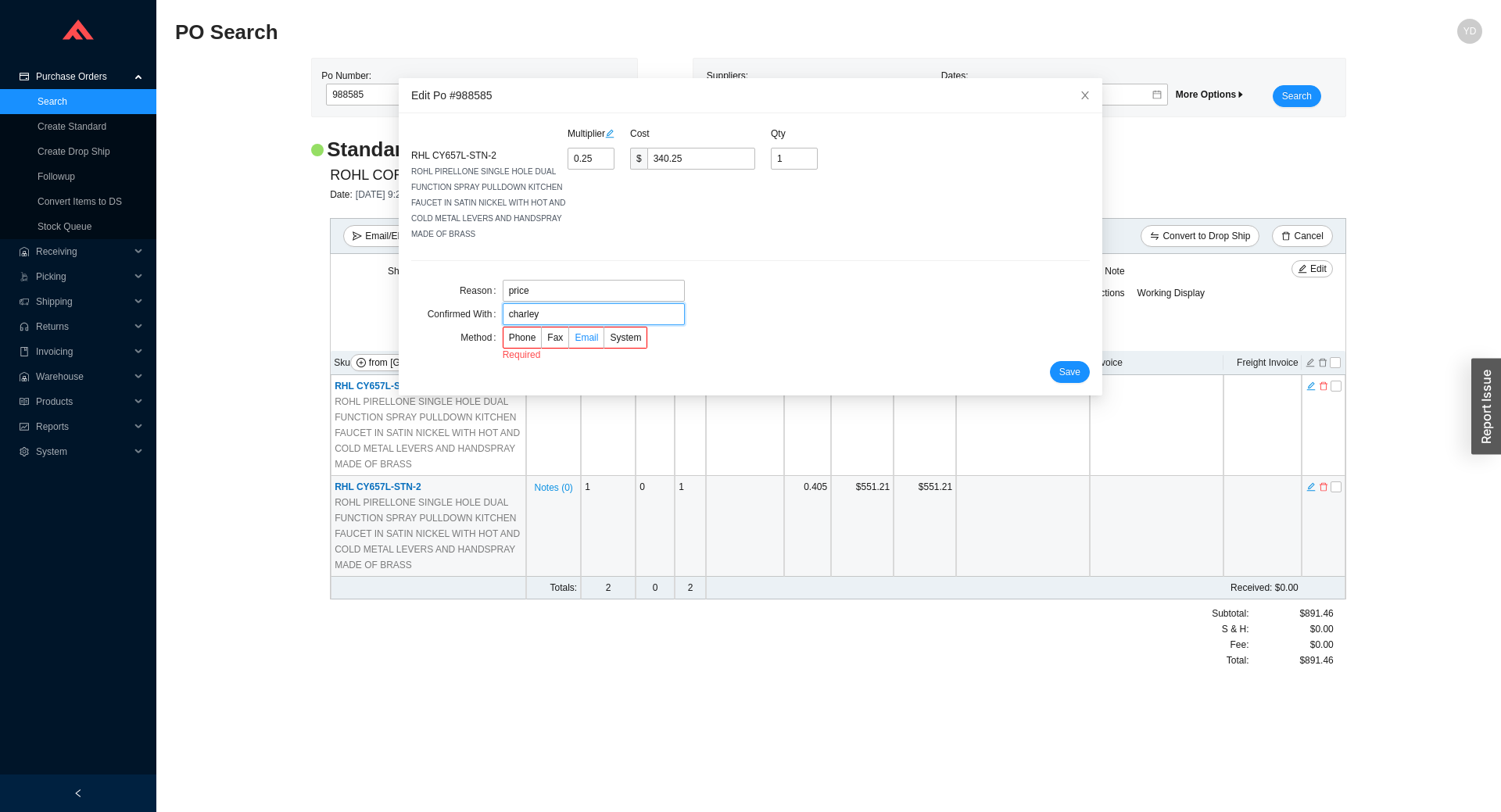
type input "charley"
click at [586, 336] on span "Email" at bounding box center [586, 337] width 23 height 11
click at [569, 340] on input "Email" at bounding box center [569, 340] width 0 height 0
click at [1060, 354] on span "Save" at bounding box center [1070, 361] width 21 height 16
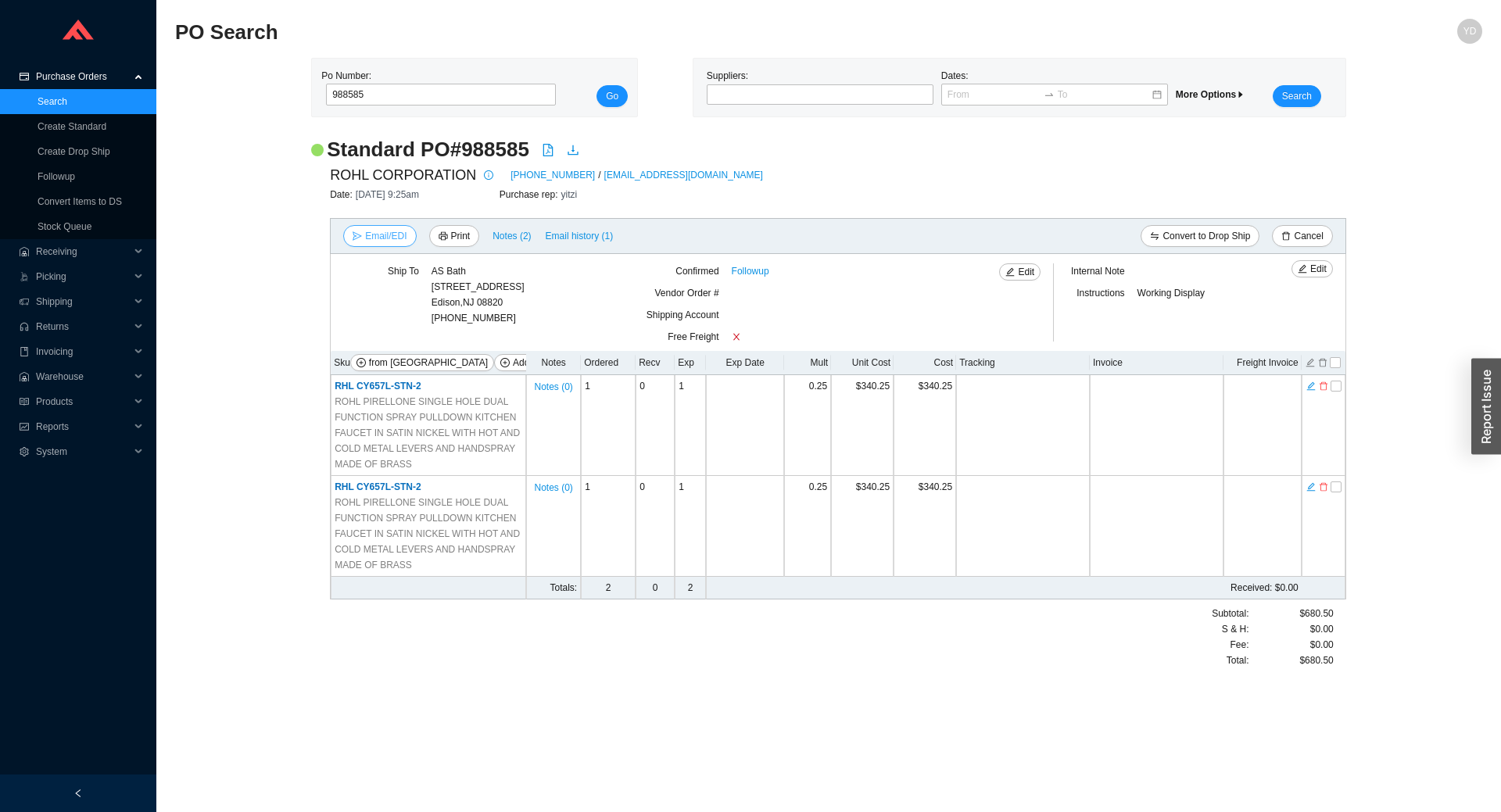
click at [395, 241] on span "Email/EDI" at bounding box center [386, 236] width 41 height 16
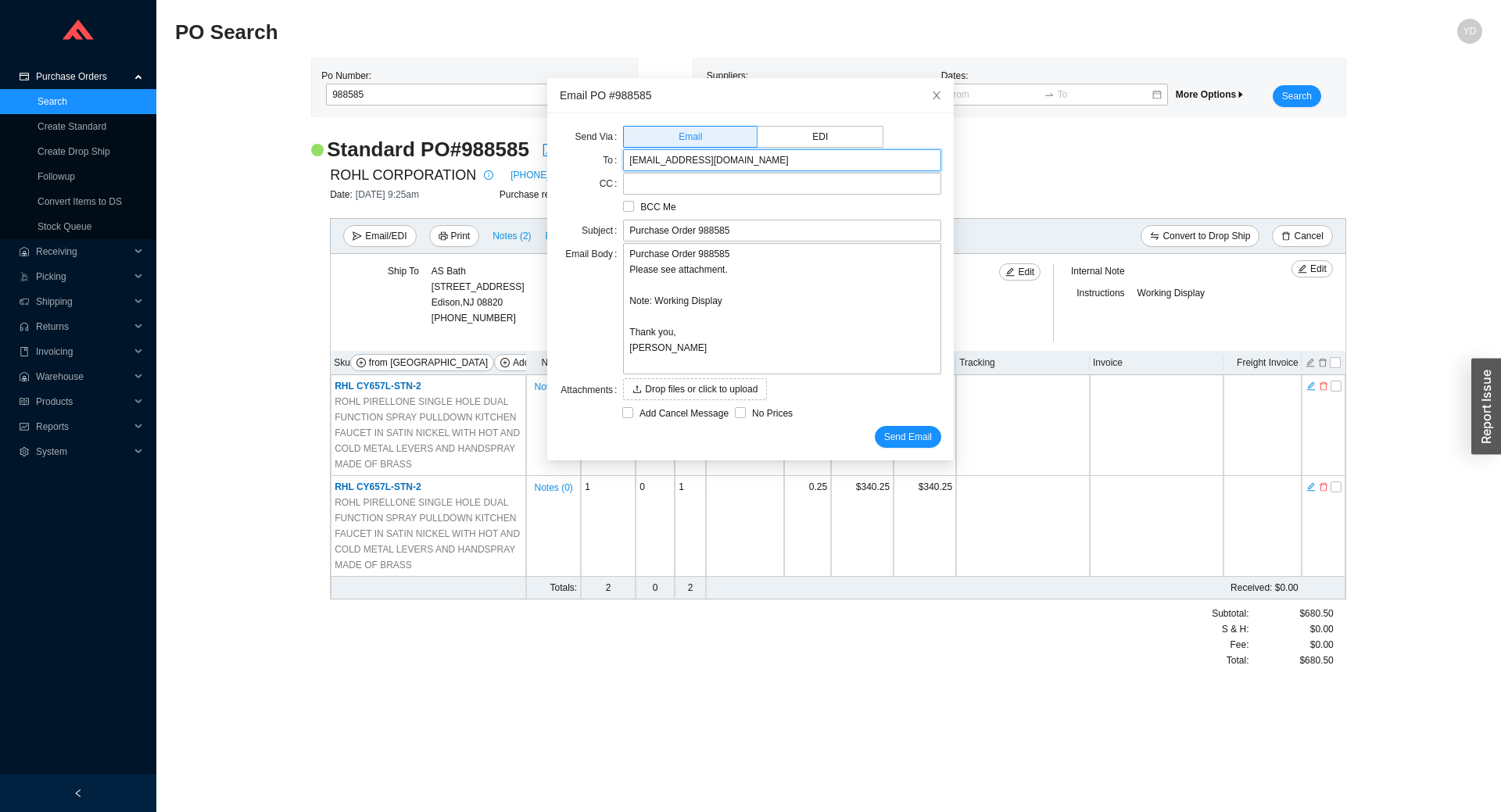
click at [668, 159] on input "Orders@houseofrohl.com" at bounding box center [783, 160] width 318 height 22
type input "yitz@home"
click at [931, 97] on icon "close" at bounding box center [936, 95] width 11 height 11
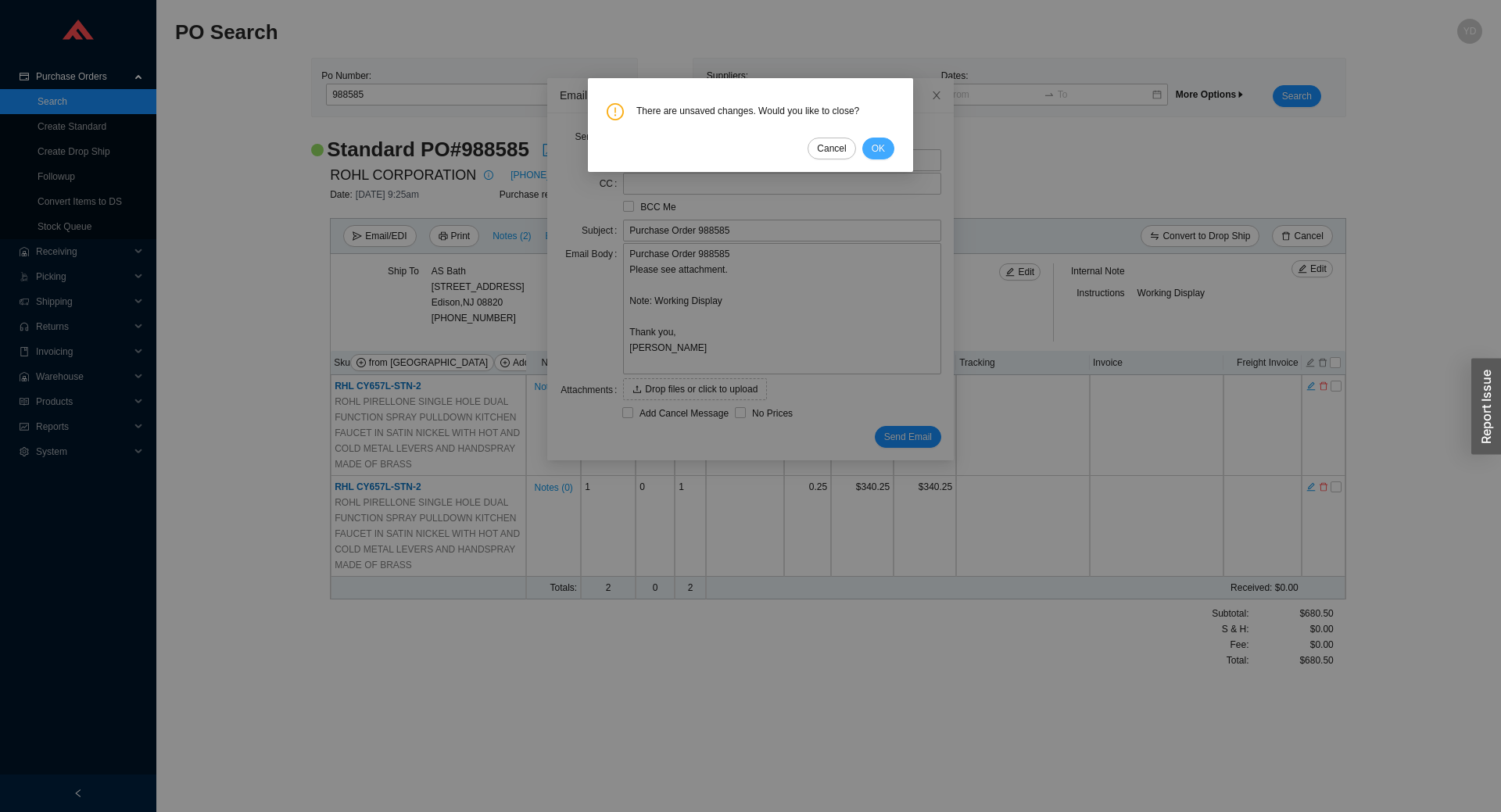
click at [864, 144] on button "OK" at bounding box center [878, 148] width 32 height 22
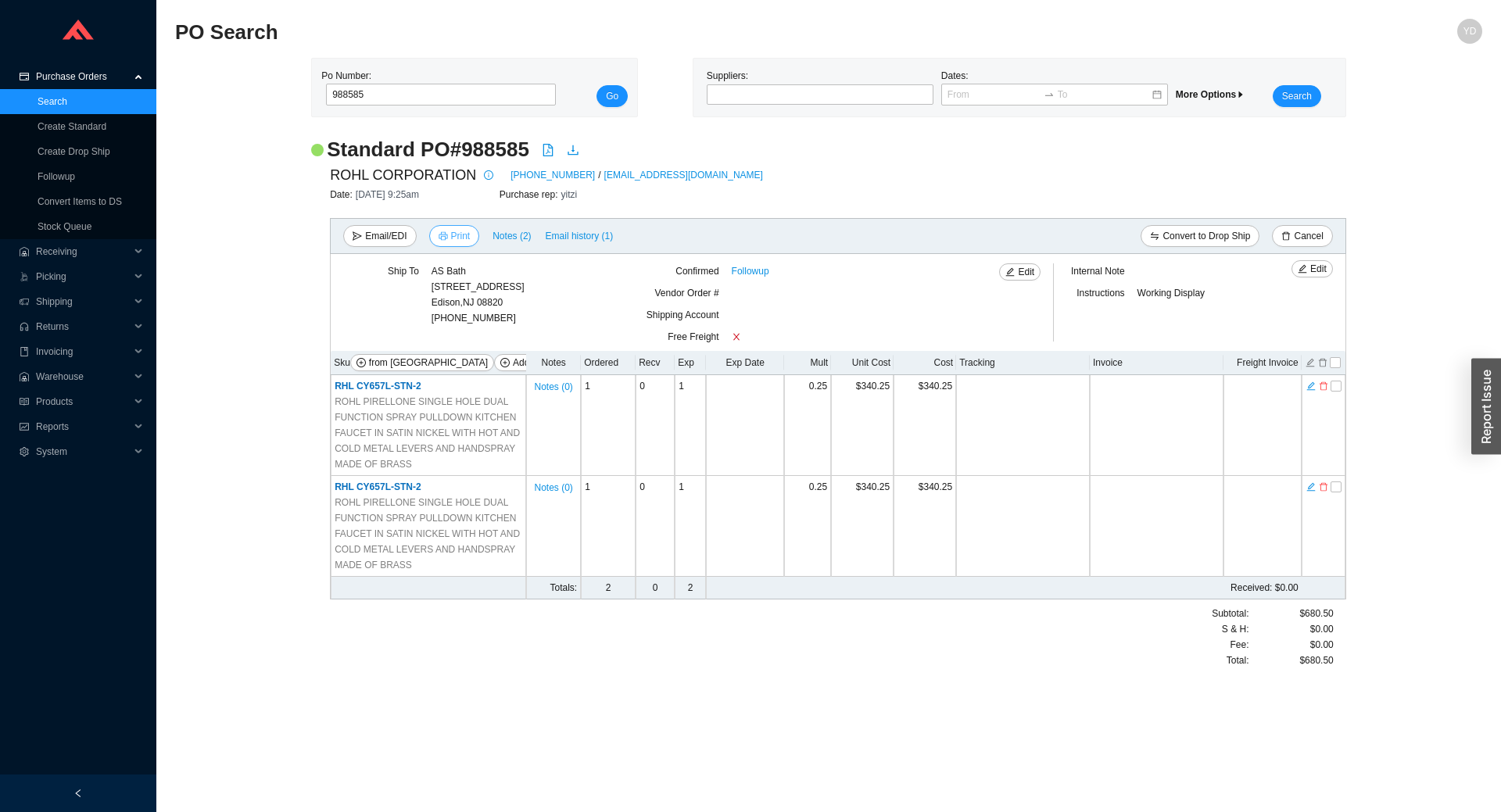
click at [435, 238] on button "Print" at bounding box center [454, 236] width 51 height 22
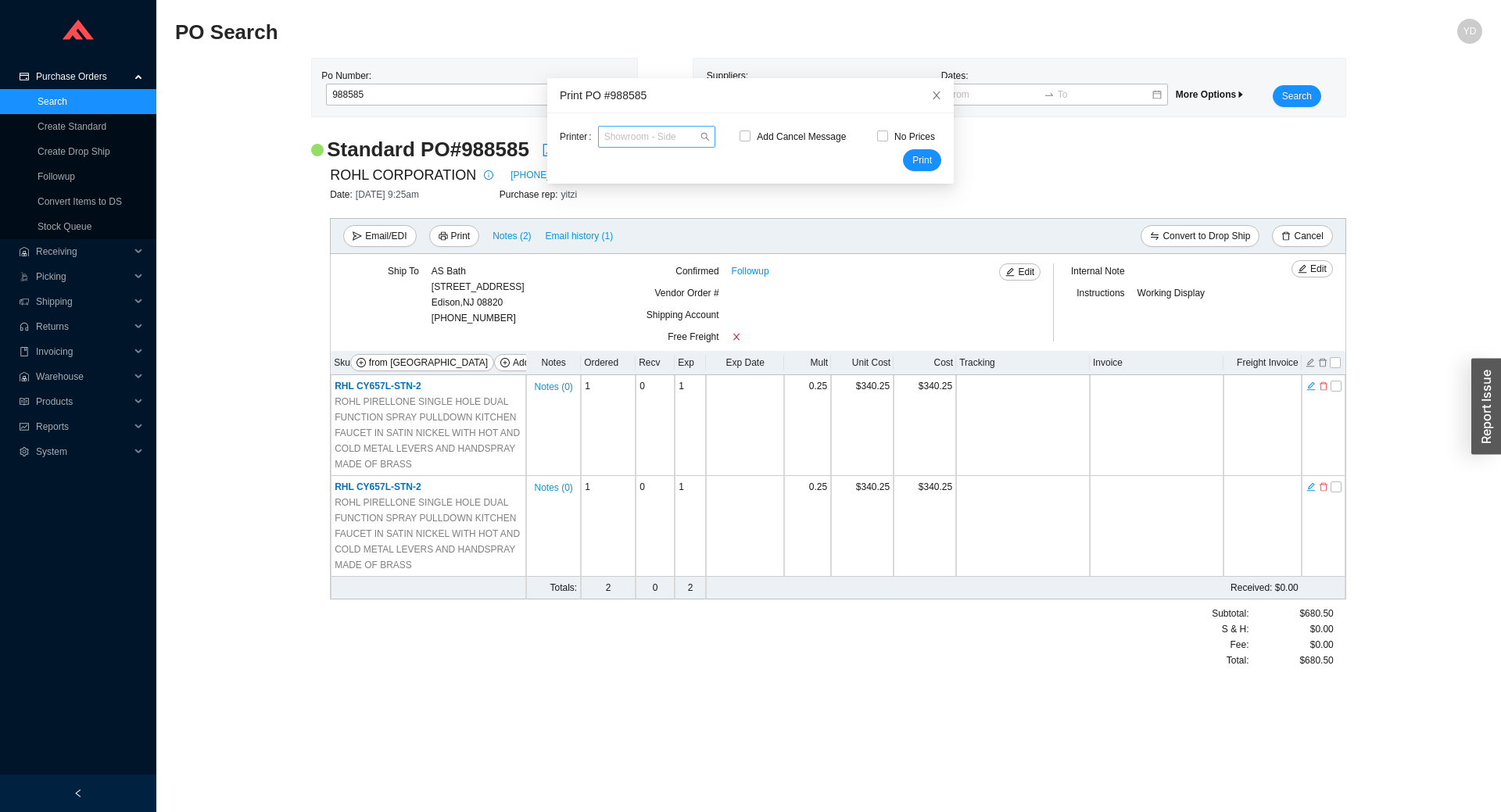
click at [671, 138] on span "Showroom - Side" at bounding box center [656, 137] width 105 height 21
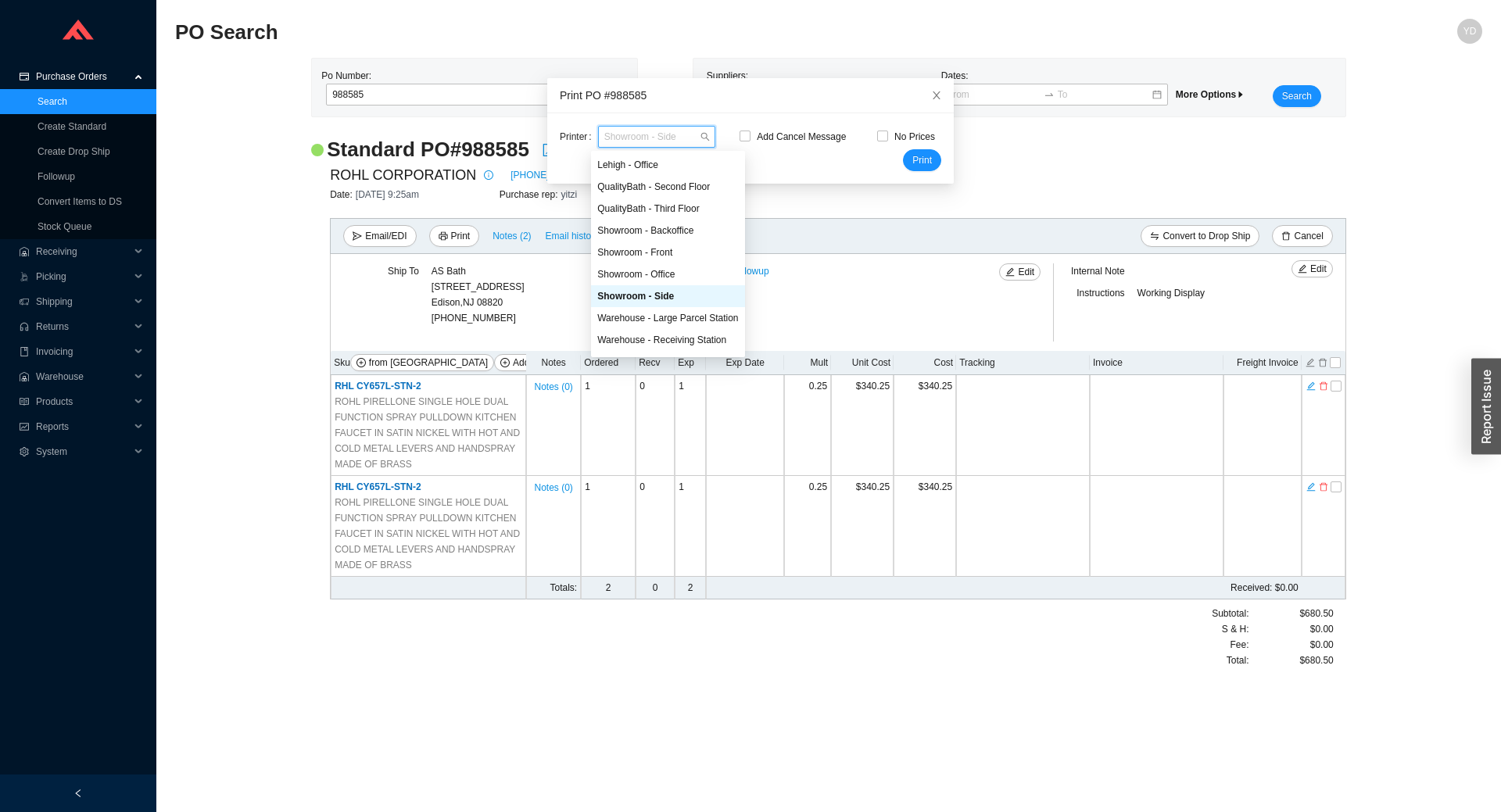
click at [712, 120] on div "Printer Showroom - Side Add Cancel Message No Prices Print" at bounding box center [750, 148] width 407 height 70
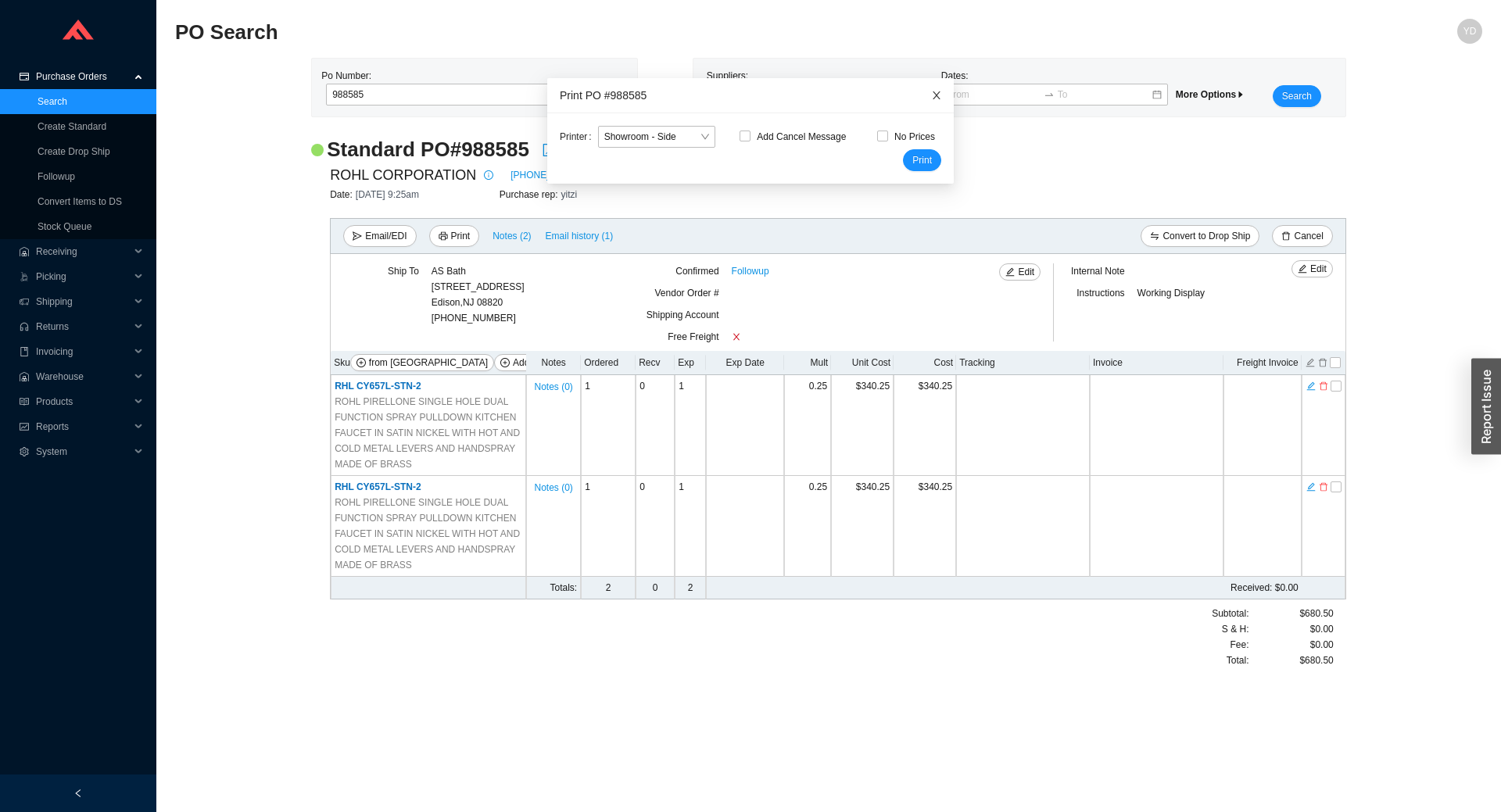
click at [931, 98] on icon "close" at bounding box center [936, 95] width 11 height 11
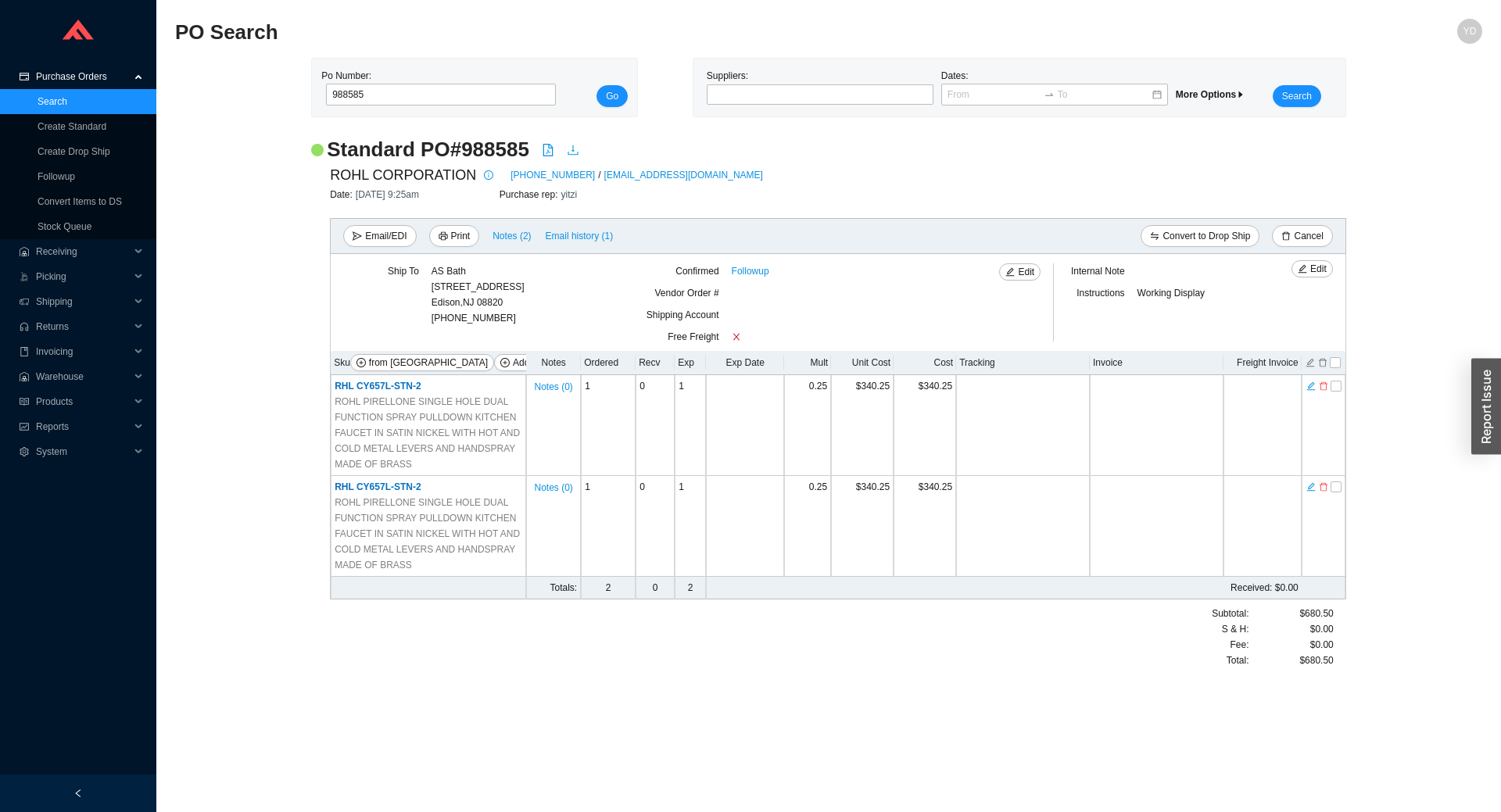
click at [570, 157] on icon "download" at bounding box center [572, 149] width 12 height 12
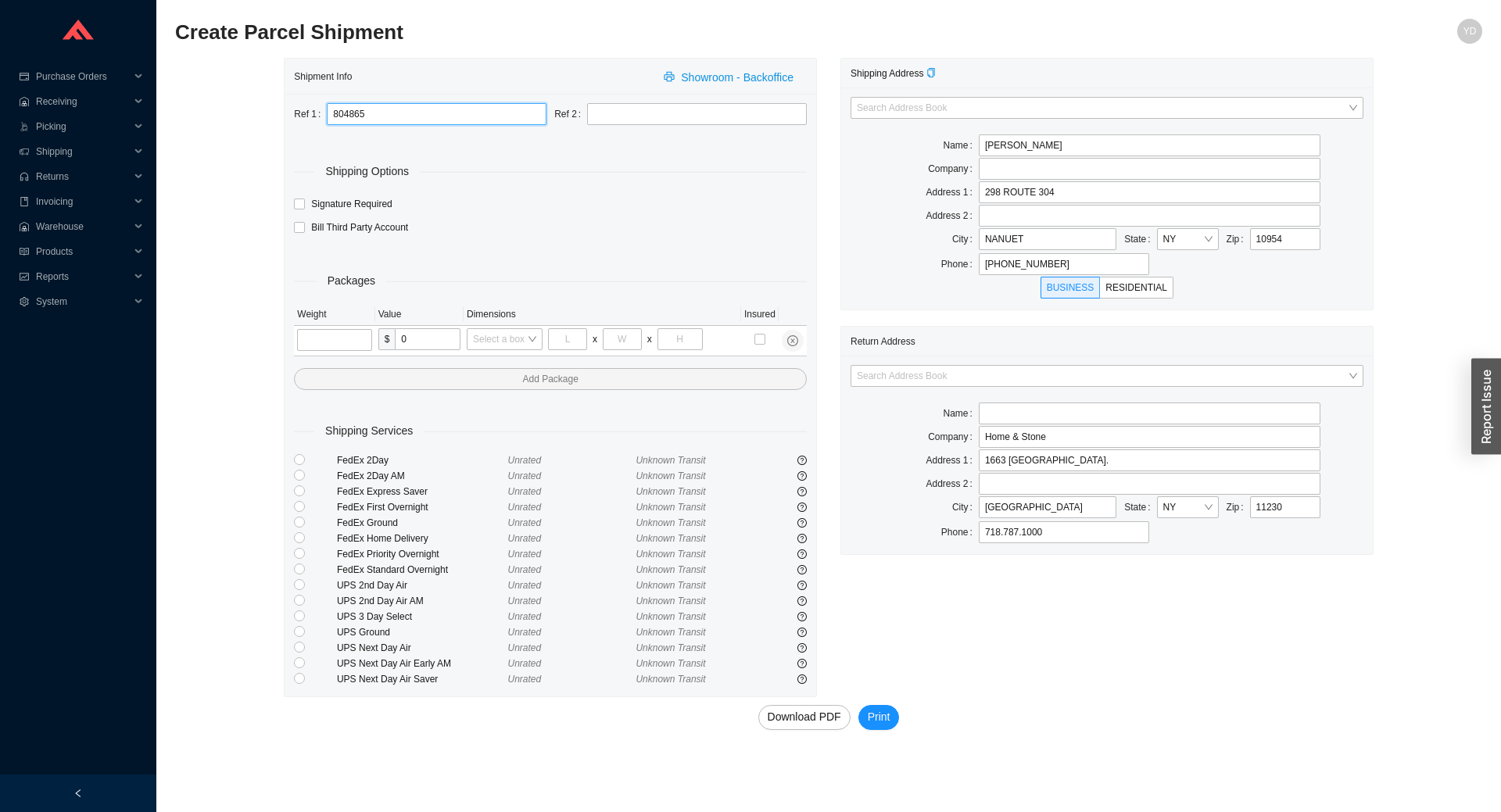
click at [433, 124] on input "804865" at bounding box center [436, 114] width 219 height 22
type input "Replacment-House"
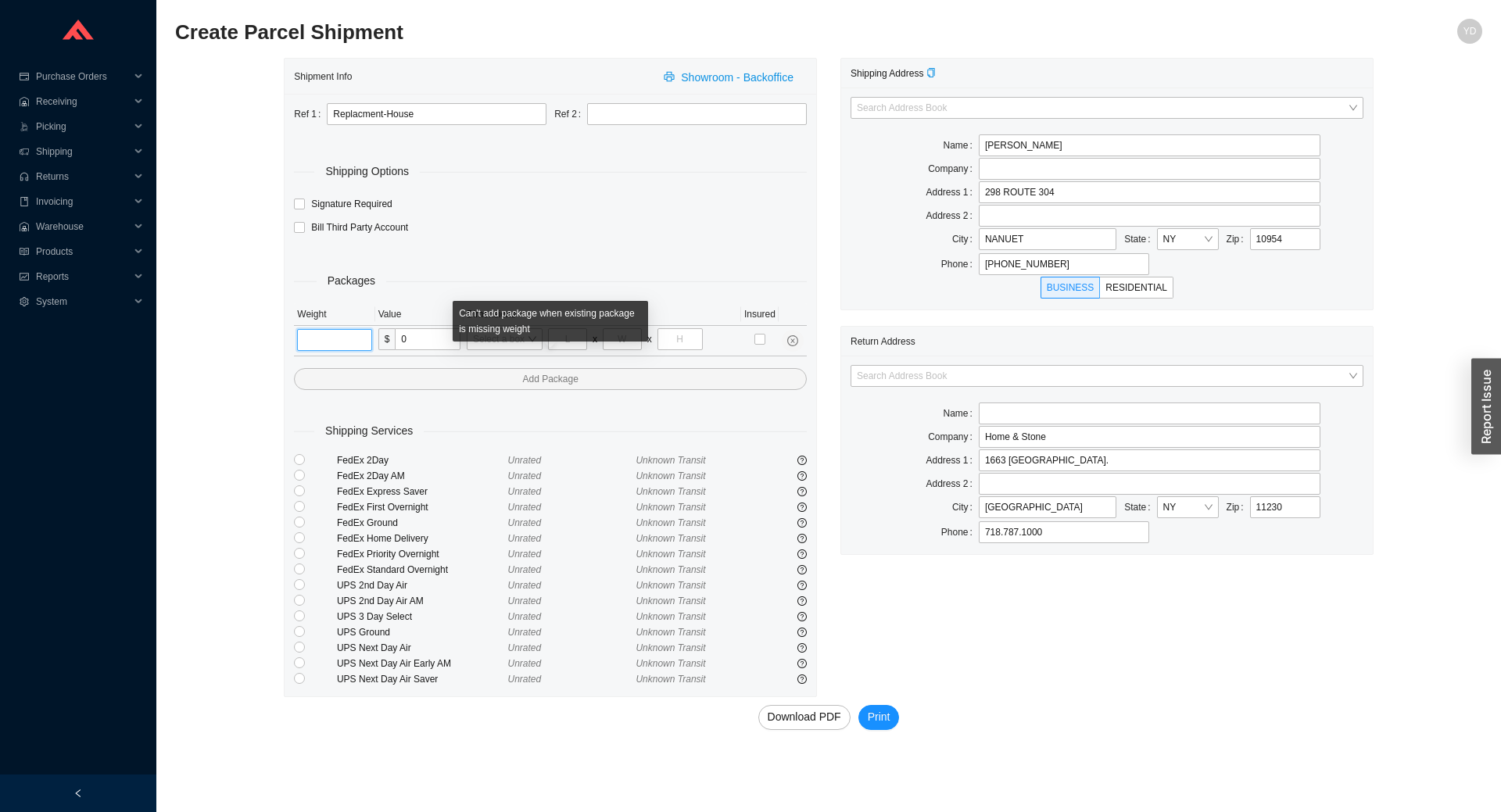
click at [339, 350] on input "tel" at bounding box center [334, 340] width 74 height 22
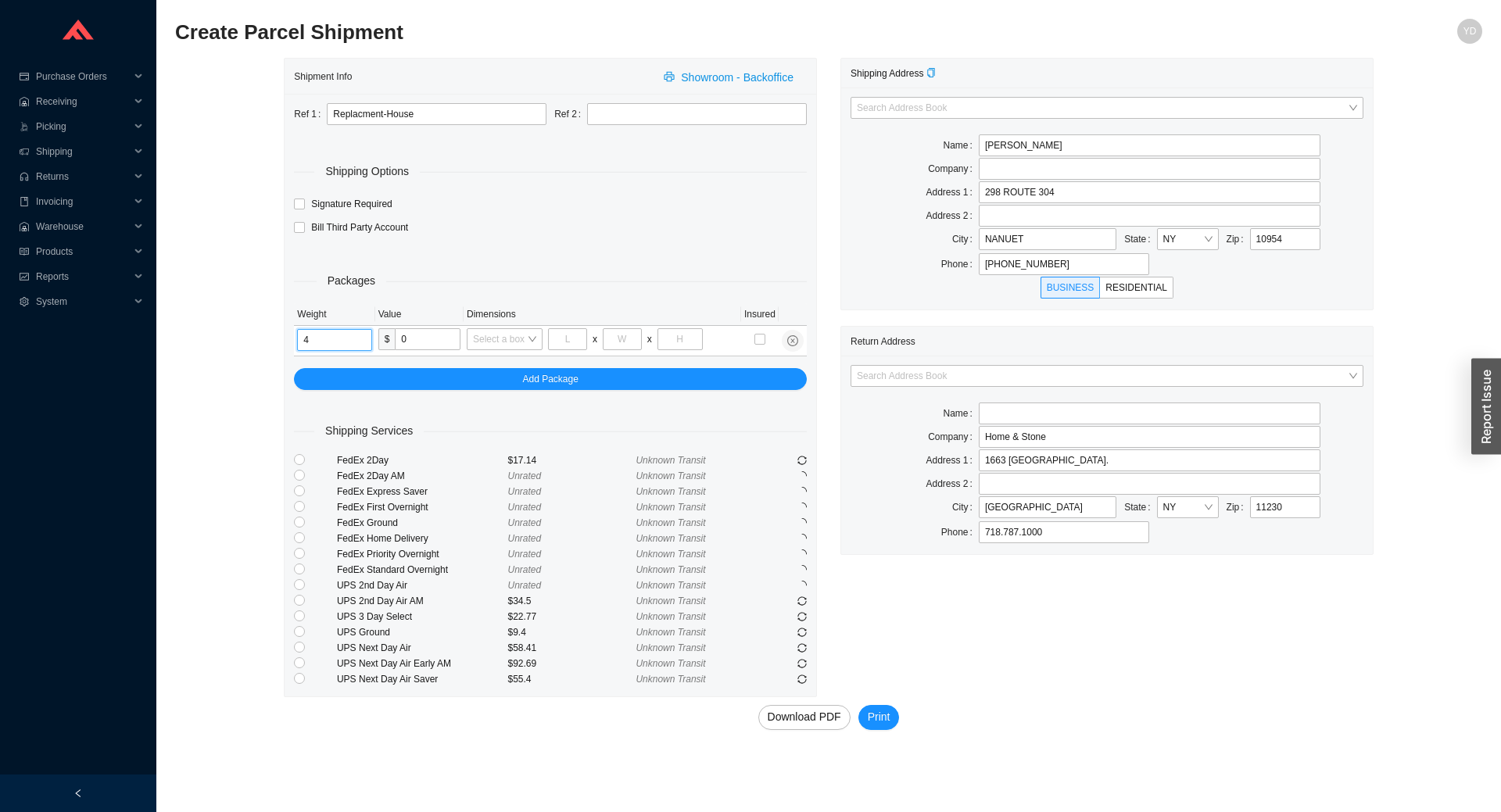
type input "4"
click at [539, 224] on div "Bill Third Party Account" at bounding box center [550, 228] width 520 height 23
click at [301, 635] on input "radio" at bounding box center [299, 631] width 11 height 11
radio input "true"
click at [868, 710] on span "Print" at bounding box center [878, 717] width 22 height 18
